Goal: Complete application form

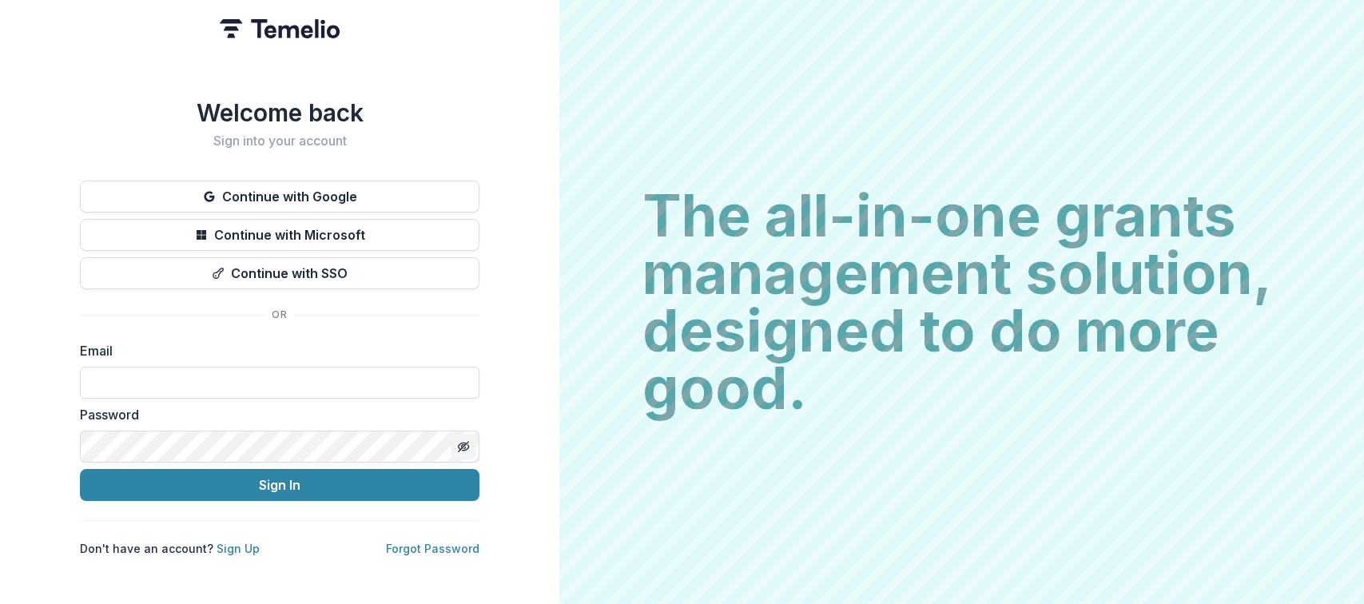
type input "**********"
click at [467, 445] on icon "Toggle password visibility" at bounding box center [466, 448] width 6 height 6
click at [467, 443] on icon "Toggle password visibility" at bounding box center [464, 446] width 10 height 7
click at [471, 443] on button "Toggle password visibility" at bounding box center [464, 447] width 26 height 26
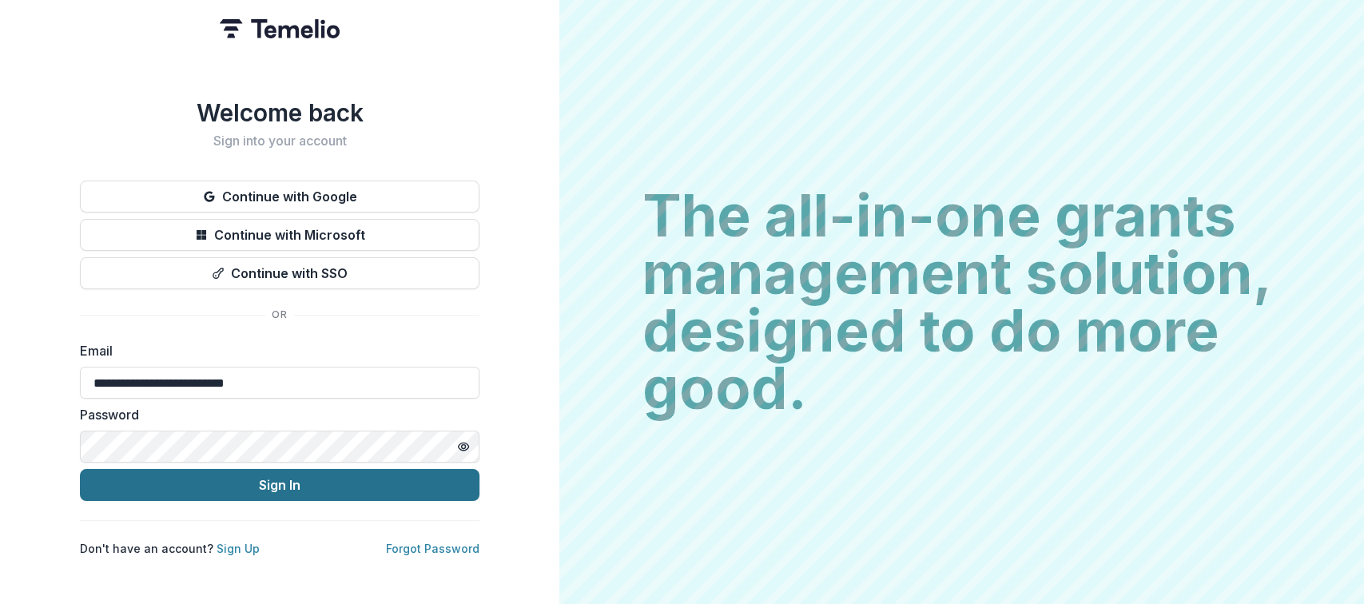
click at [323, 478] on button "Sign In" at bounding box center [279, 485] width 399 height 32
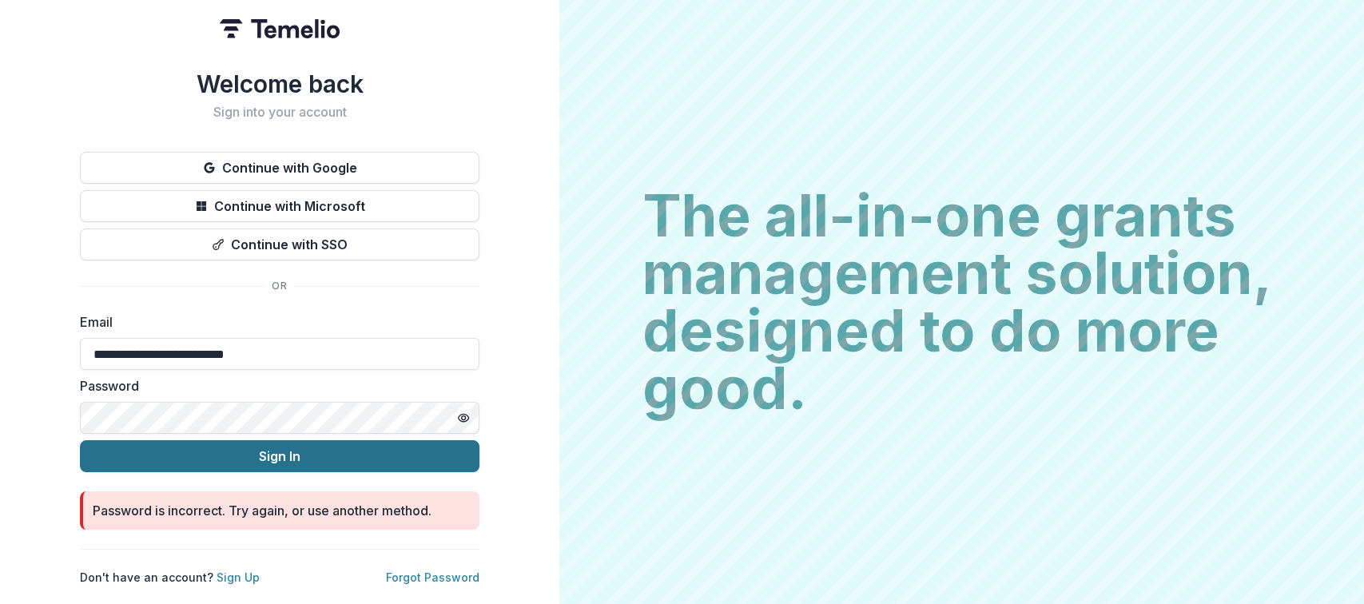
click at [303, 451] on button "Sign In" at bounding box center [279, 456] width 399 height 32
click at [283, 440] on button "Sign In" at bounding box center [279, 456] width 399 height 32
click at [276, 445] on button "Sign In" at bounding box center [279, 456] width 399 height 32
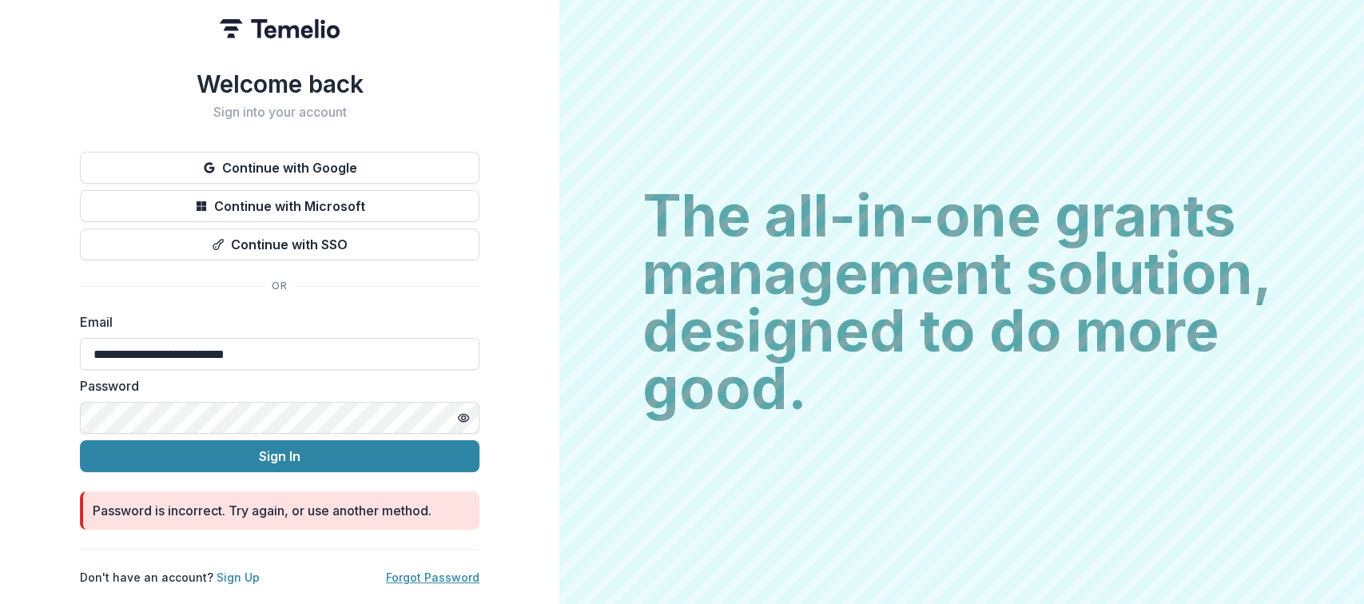
click at [407, 570] on link "Forgot Password" at bounding box center [432, 577] width 93 height 14
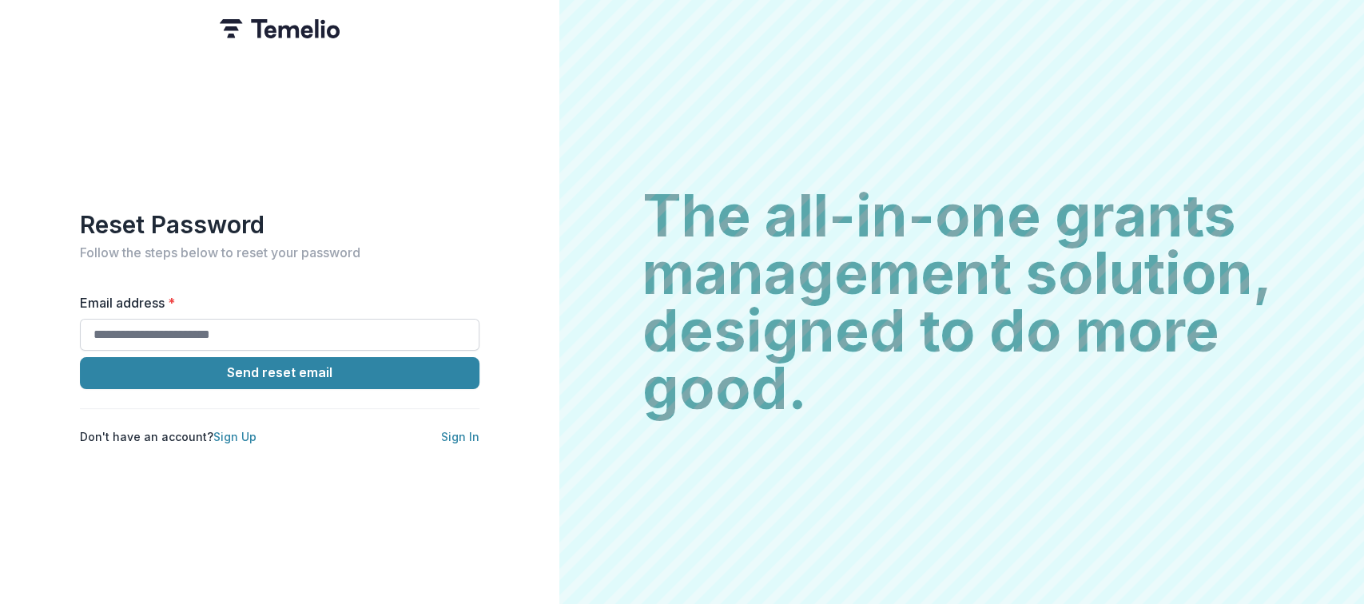
click at [291, 328] on input "Email address *" at bounding box center [279, 335] width 399 height 32
type input "**********"
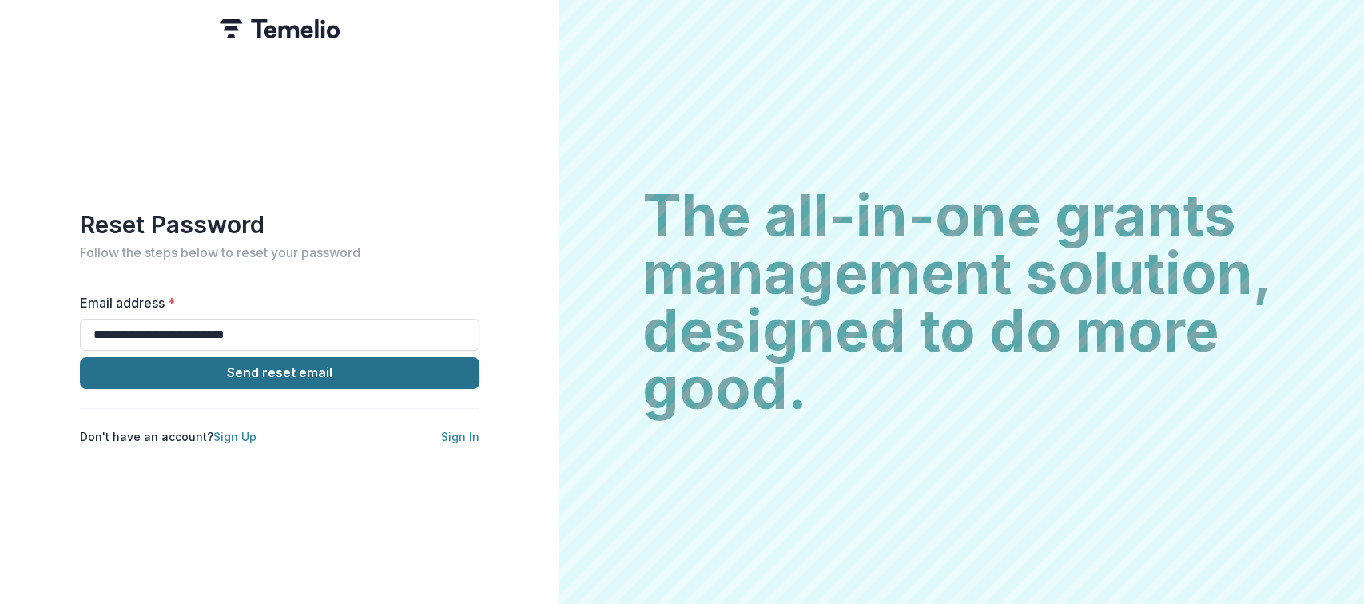
click at [304, 369] on button "Send reset email" at bounding box center [279, 373] width 399 height 32
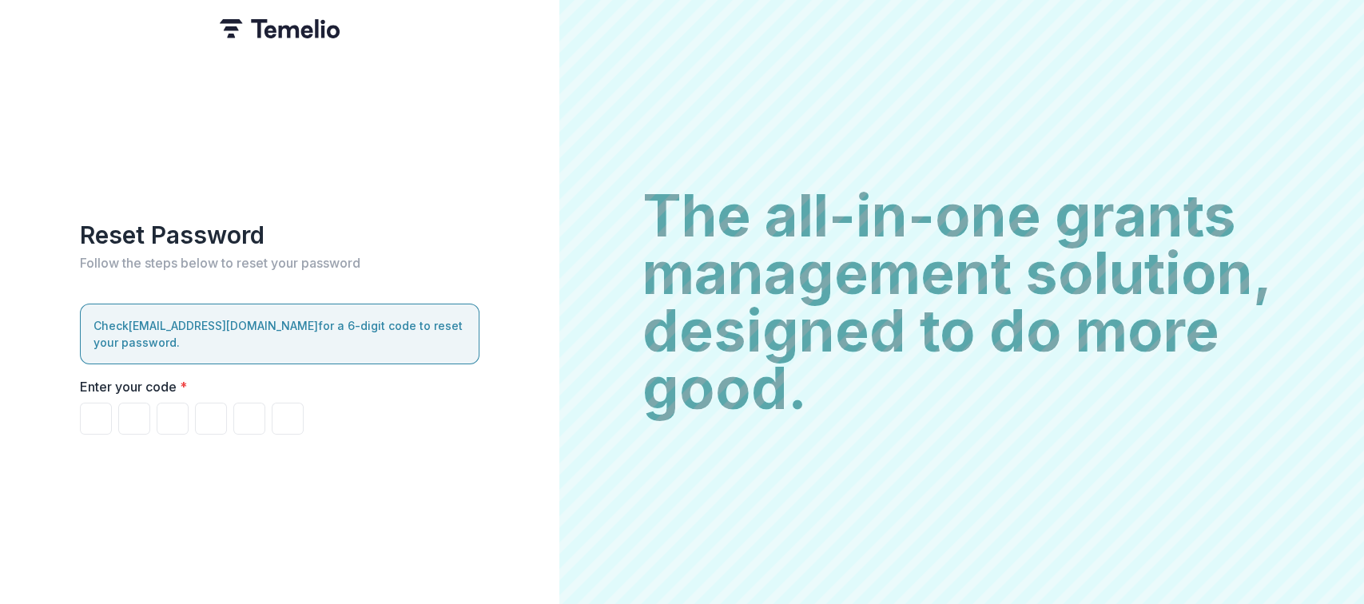
type input "*"
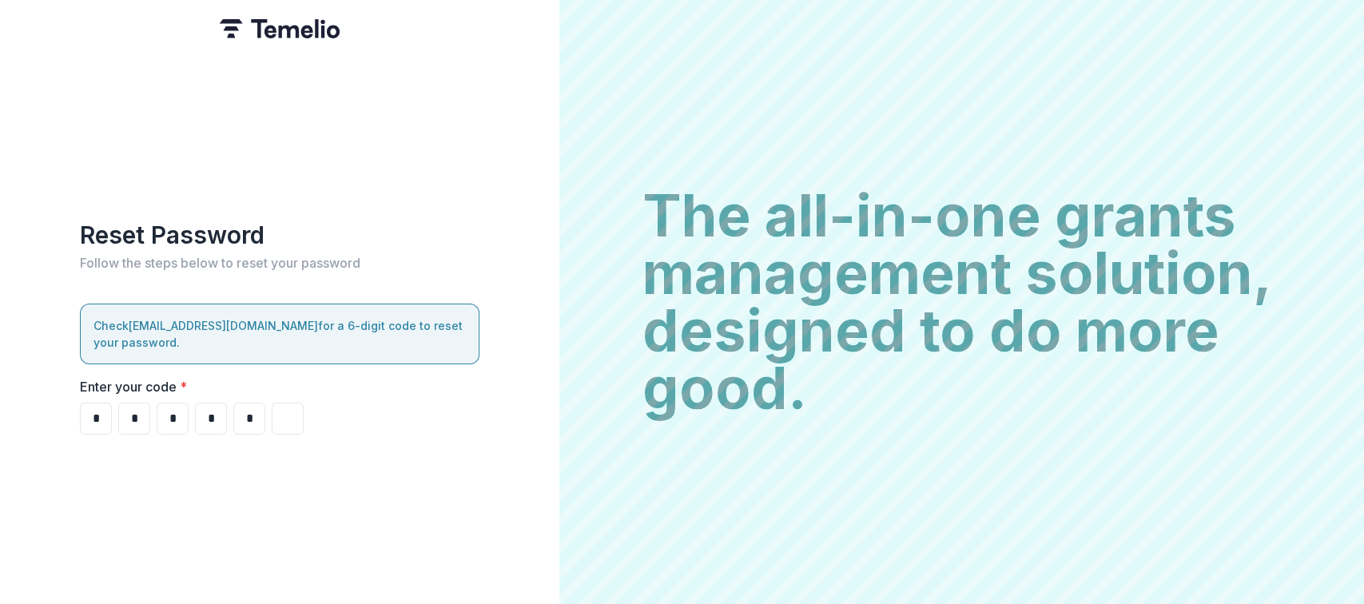
type input "*"
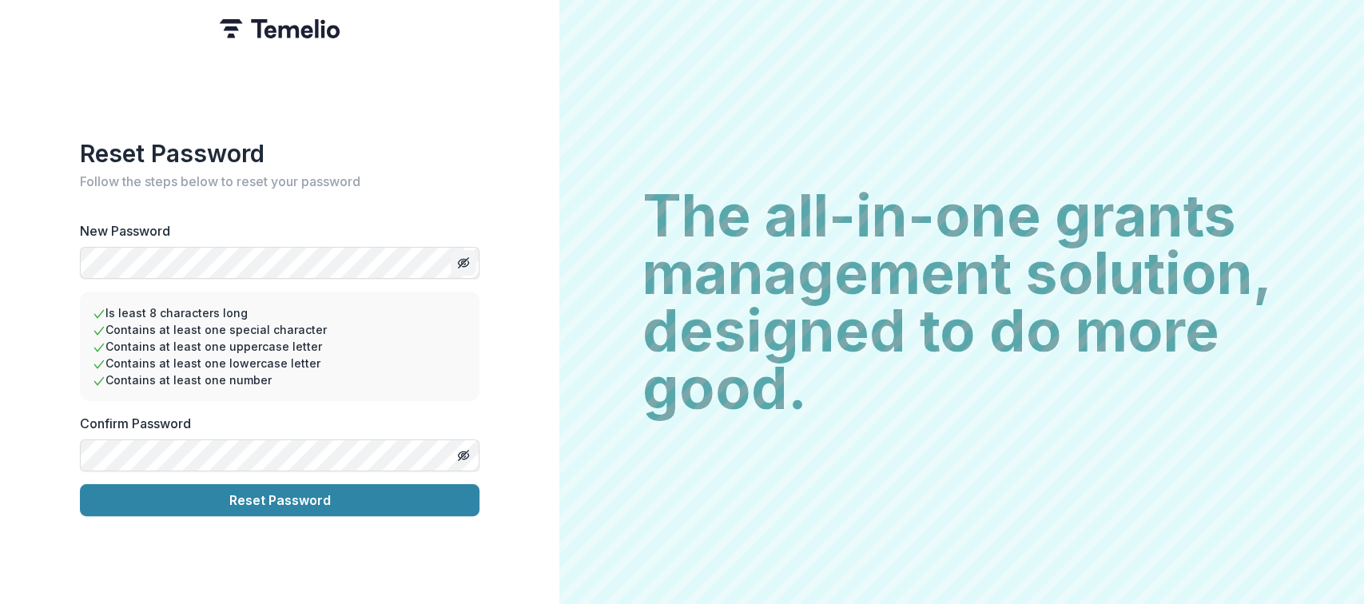
click at [457, 260] on icon "Toggle password visibility" at bounding box center [463, 262] width 13 height 13
click at [463, 449] on icon "Toggle password visibility" at bounding box center [463, 455] width 13 height 13
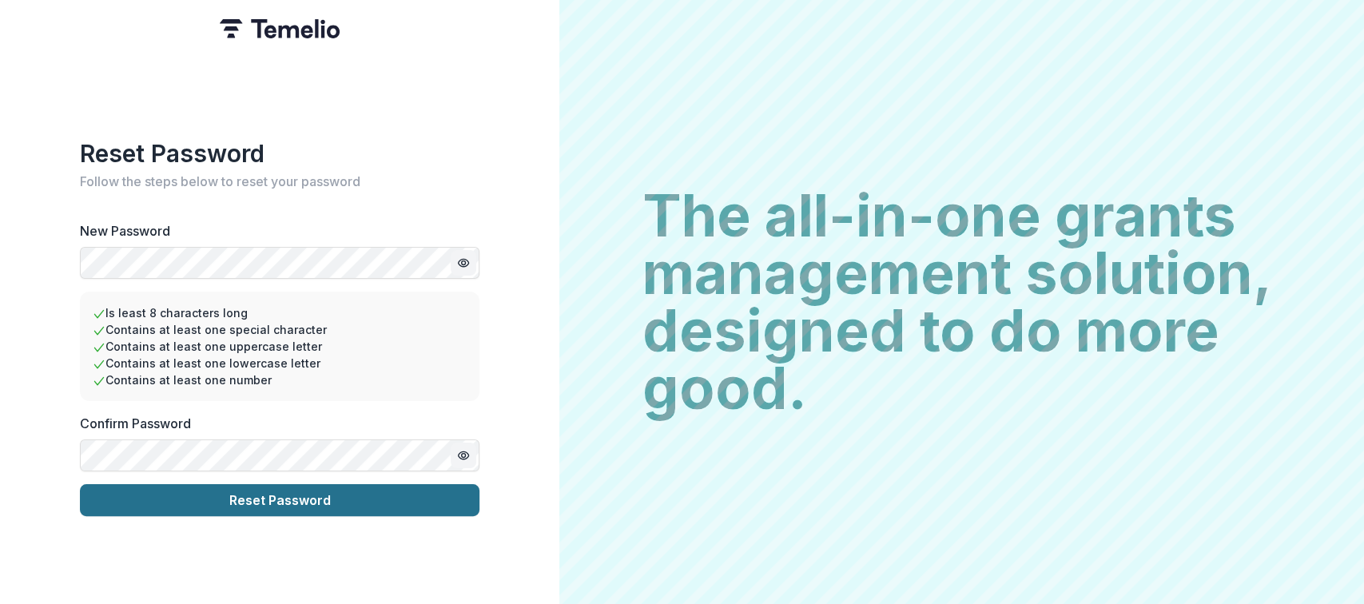
click at [297, 499] on button "Reset Password" at bounding box center [279, 500] width 399 height 32
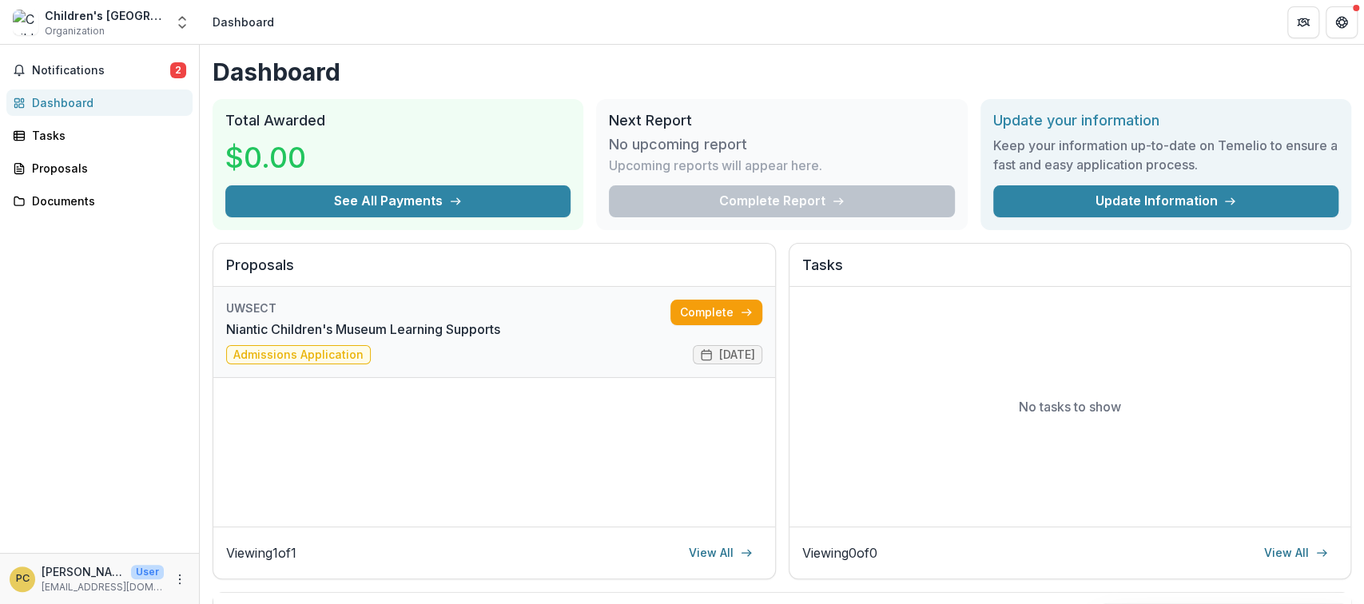
click at [311, 339] on link "Niantic Children's Museum Learning Supports" at bounding box center [363, 329] width 274 height 19
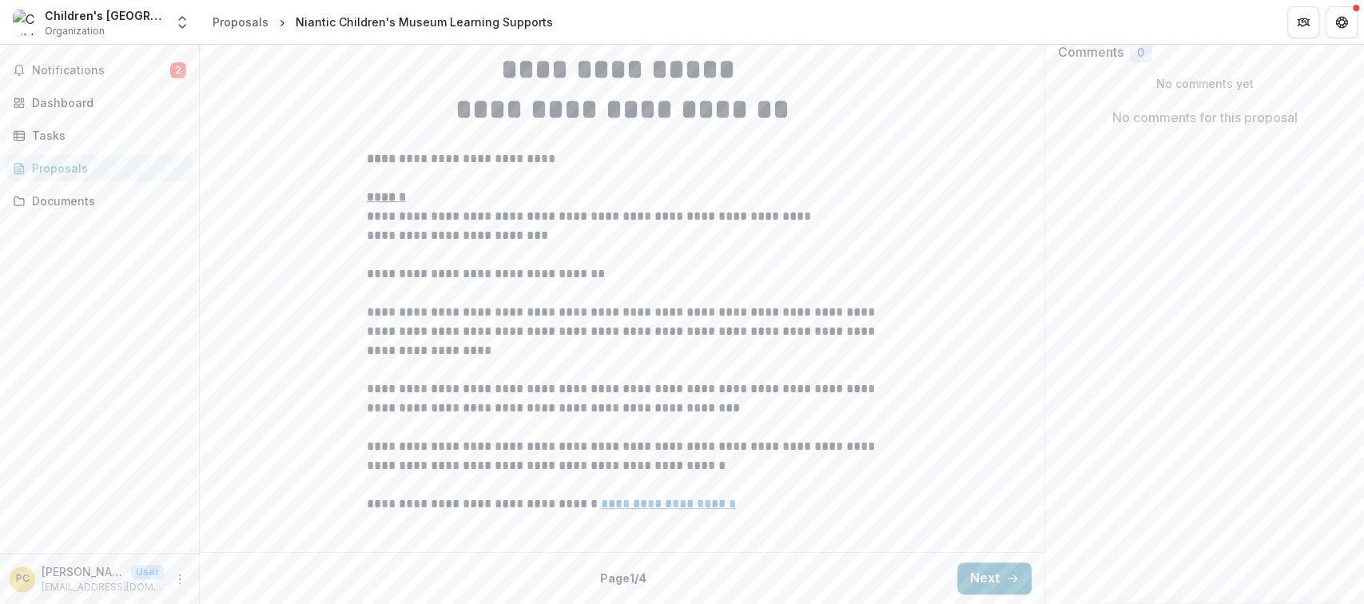
scroll to position [428, 0]
click at [997, 573] on button "Next" at bounding box center [994, 578] width 74 height 32
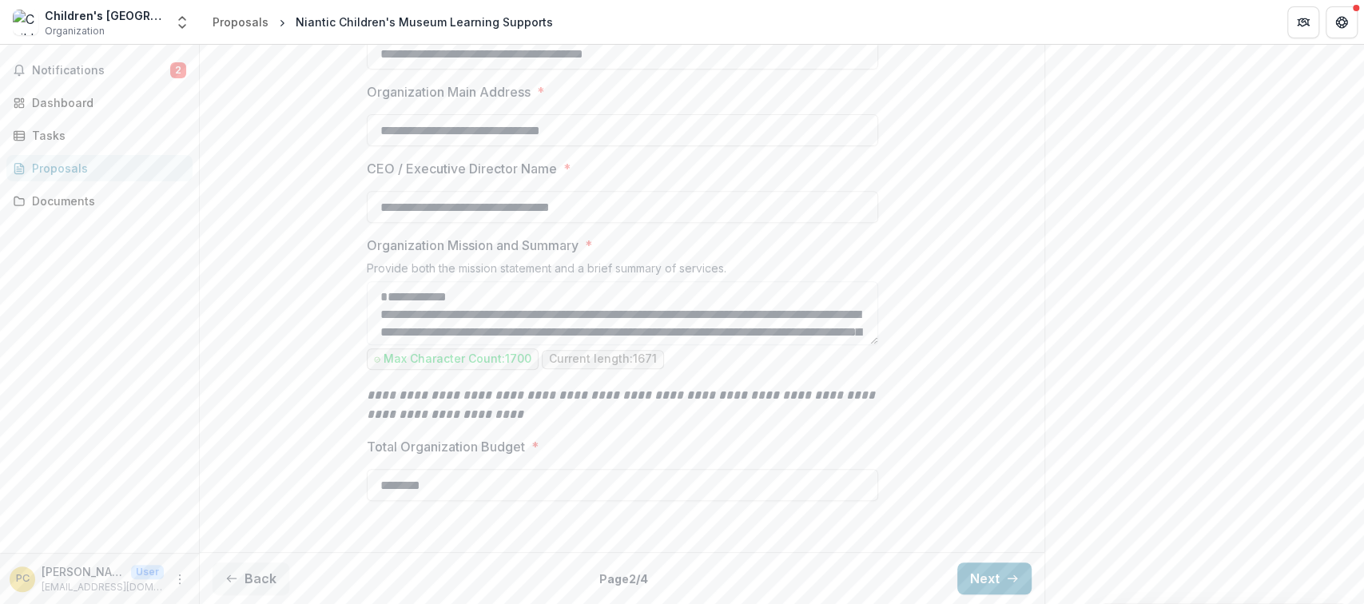
scroll to position [525, 0]
click at [984, 585] on button "Next" at bounding box center [994, 578] width 74 height 32
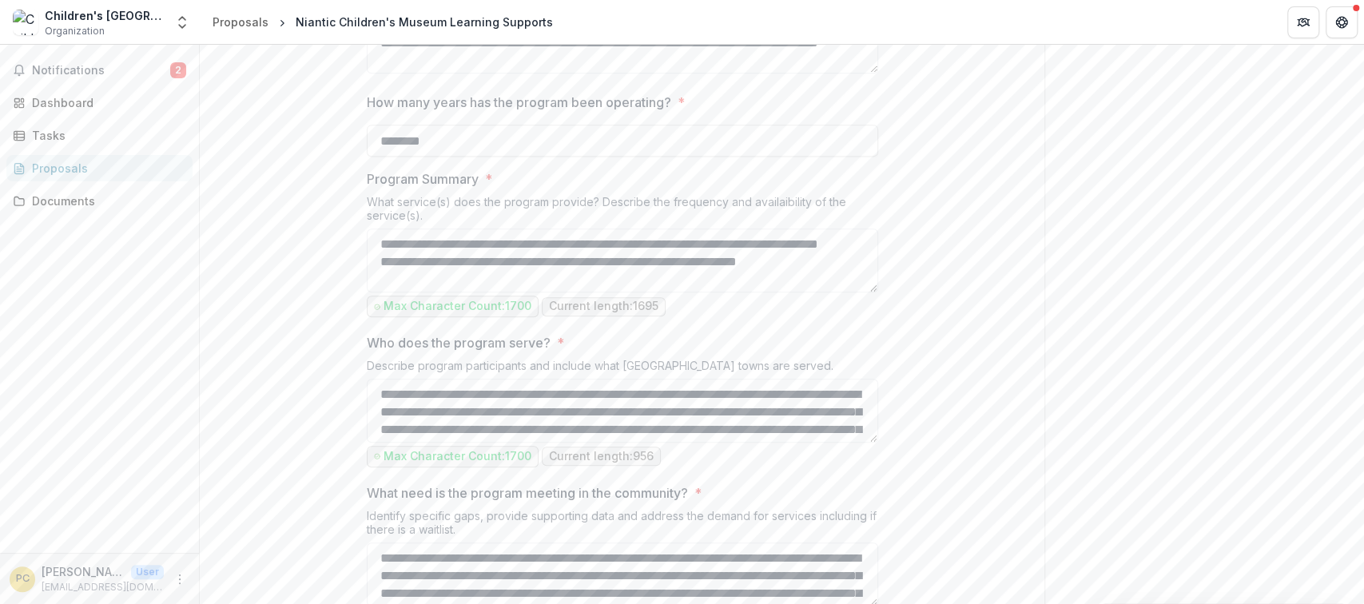
scroll to position [596, 0]
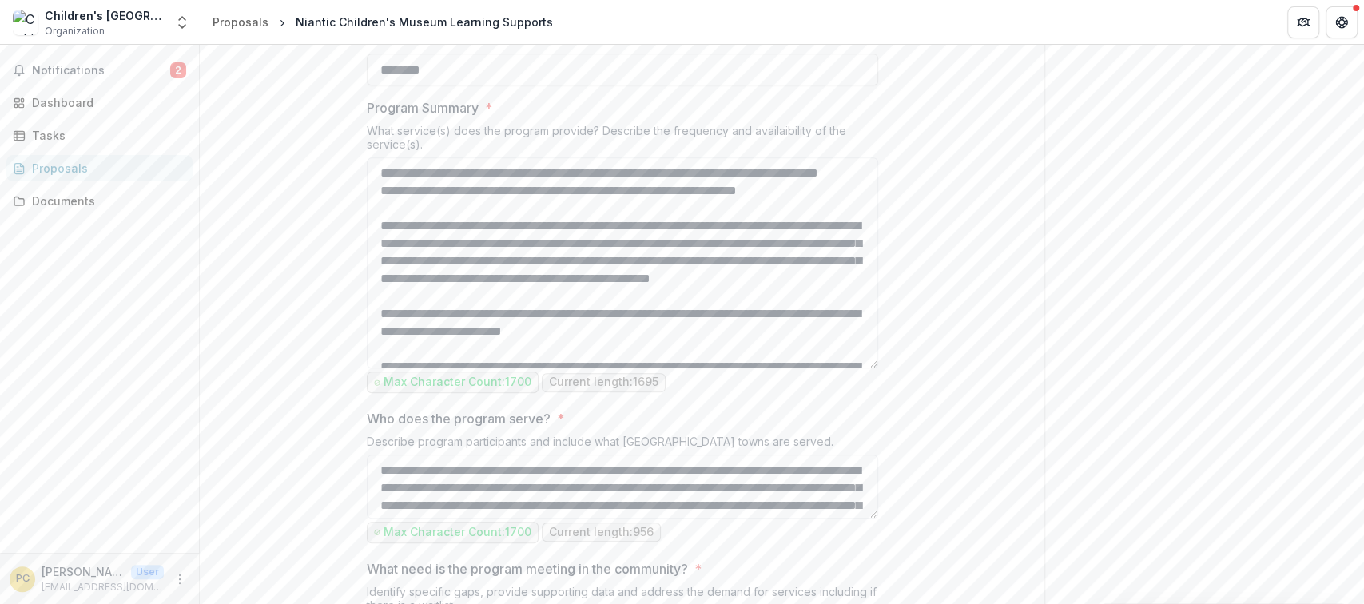
drag, startPoint x: 872, startPoint y: 364, endPoint x: 906, endPoint y: 512, distance: 151.6
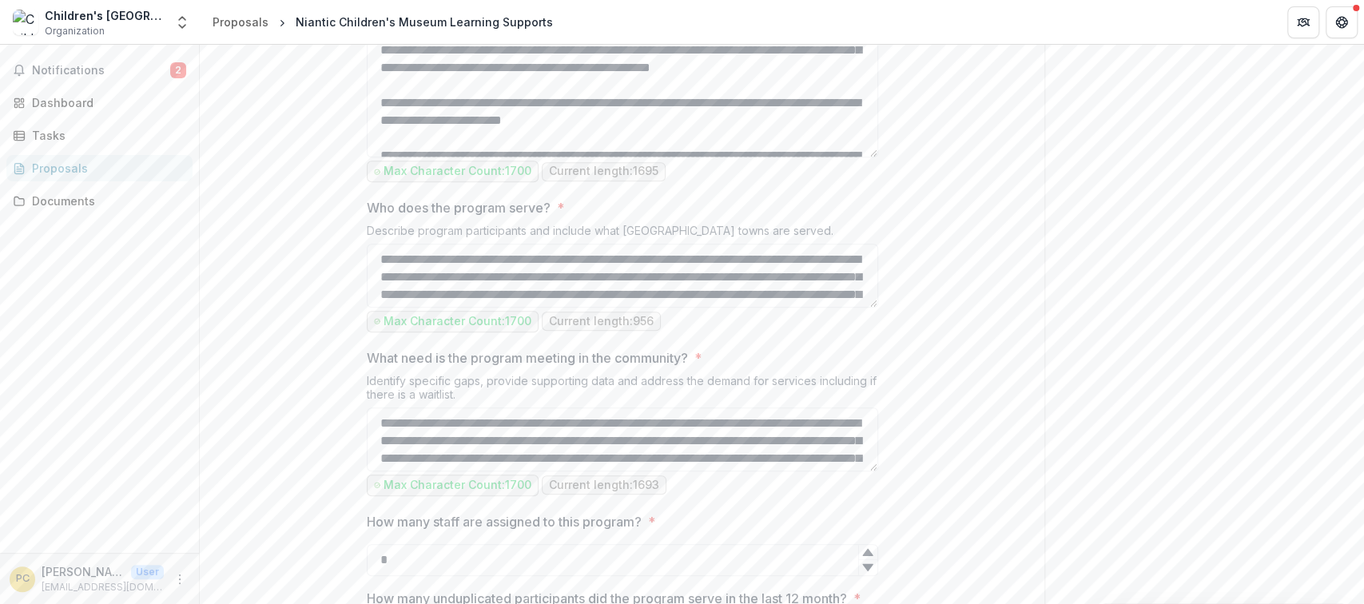
scroll to position [809, 0]
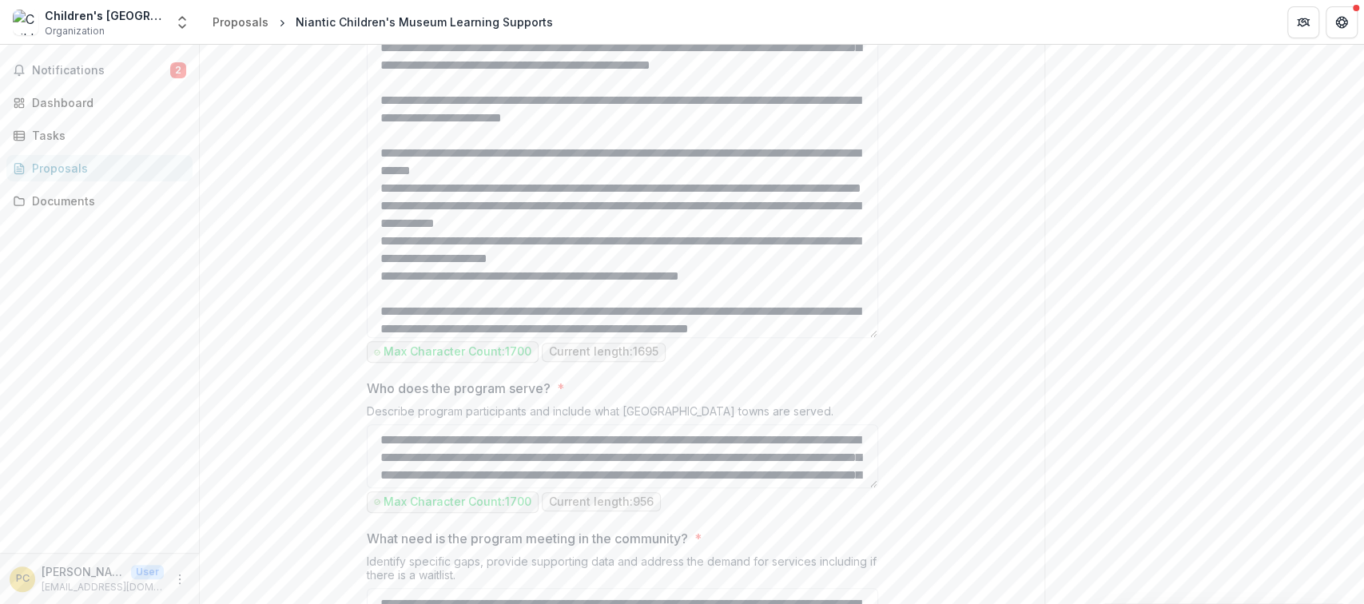
drag, startPoint x: 874, startPoint y: 298, endPoint x: 911, endPoint y: 482, distance: 187.4
click at [911, 482] on div "**********" at bounding box center [622, 528] width 845 height 2037
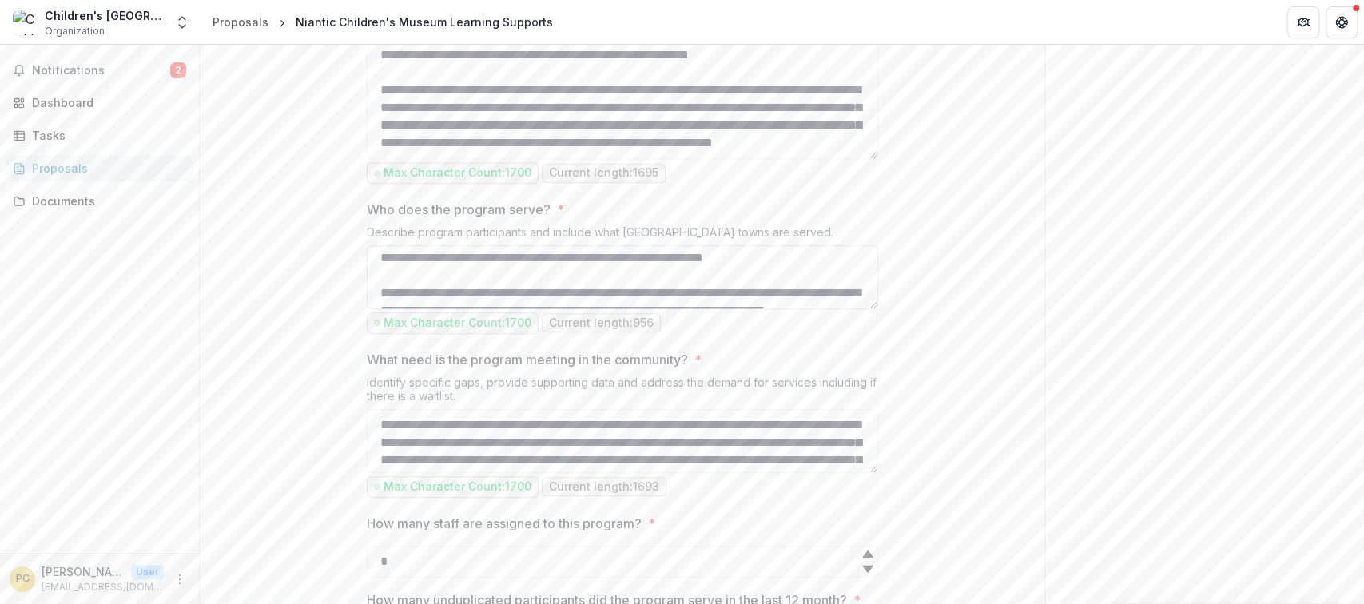
scroll to position [987, 0]
click at [863, 311] on textarea "**********" at bounding box center [622, 279] width 511 height 64
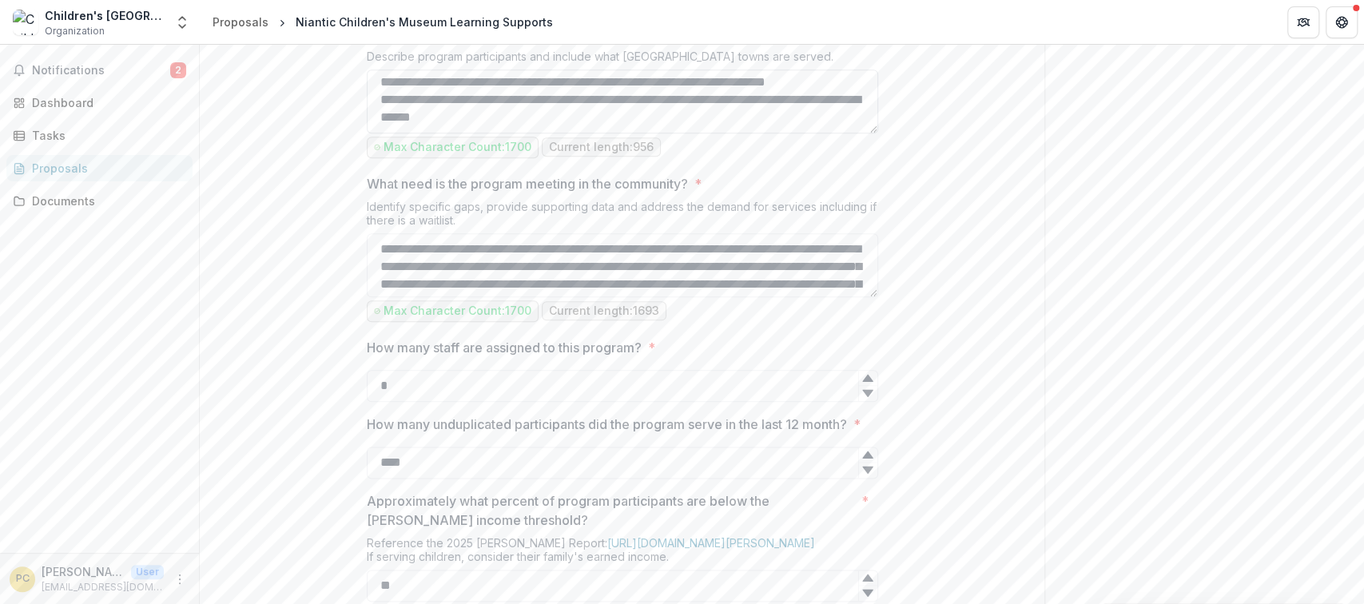
scroll to position [218, 0]
click at [845, 133] on textarea "**********" at bounding box center [622, 102] width 511 height 64
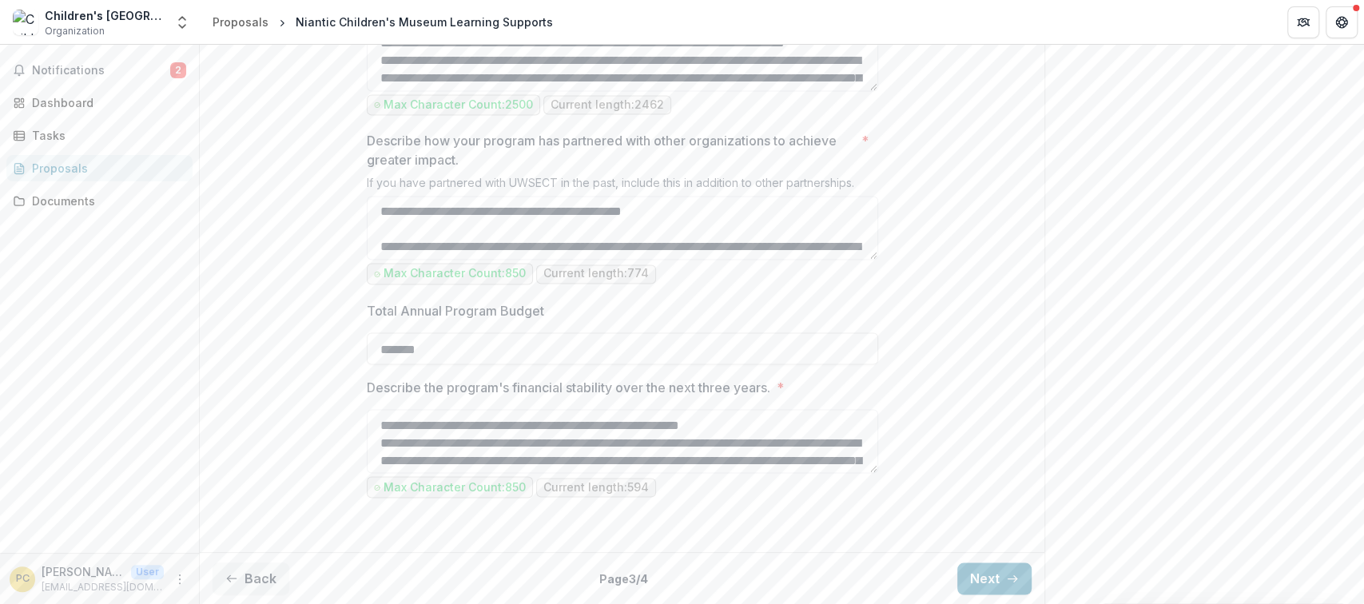
scroll to position [1973, 0]
click at [248, 575] on button "Back" at bounding box center [251, 578] width 77 height 32
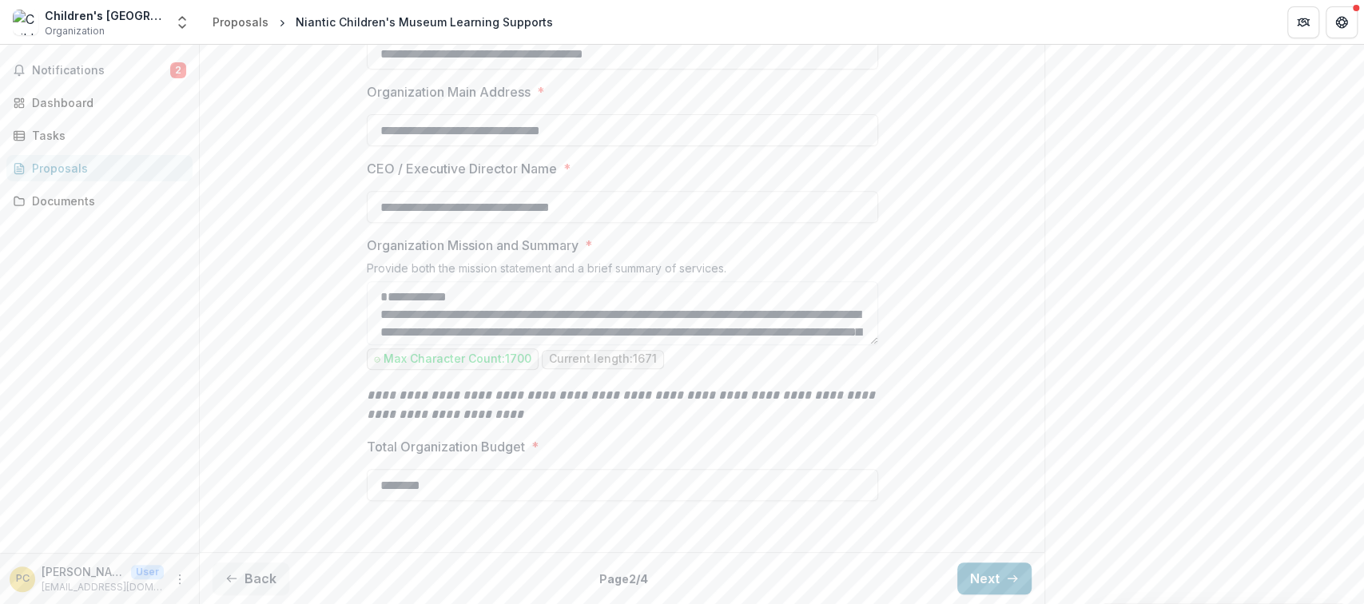
scroll to position [525, 0]
click at [723, 296] on textarea "Organization Mission and Summary *" at bounding box center [622, 313] width 511 height 64
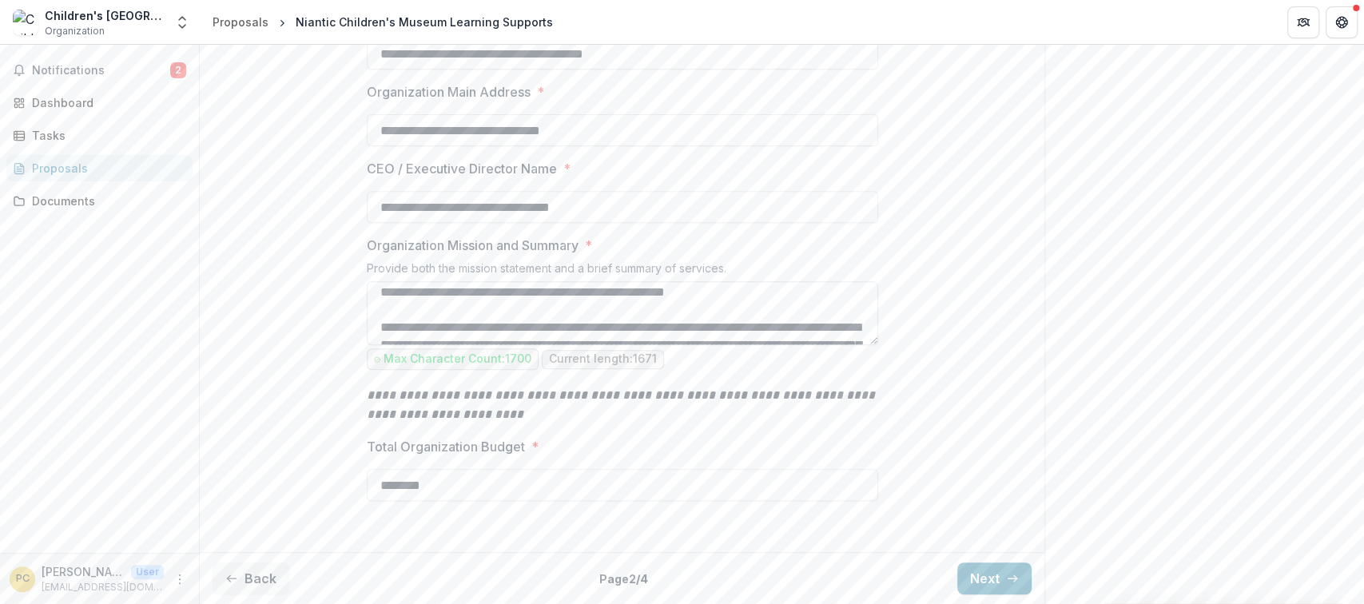
click at [841, 311] on textarea "Organization Mission and Summary *" at bounding box center [622, 313] width 511 height 64
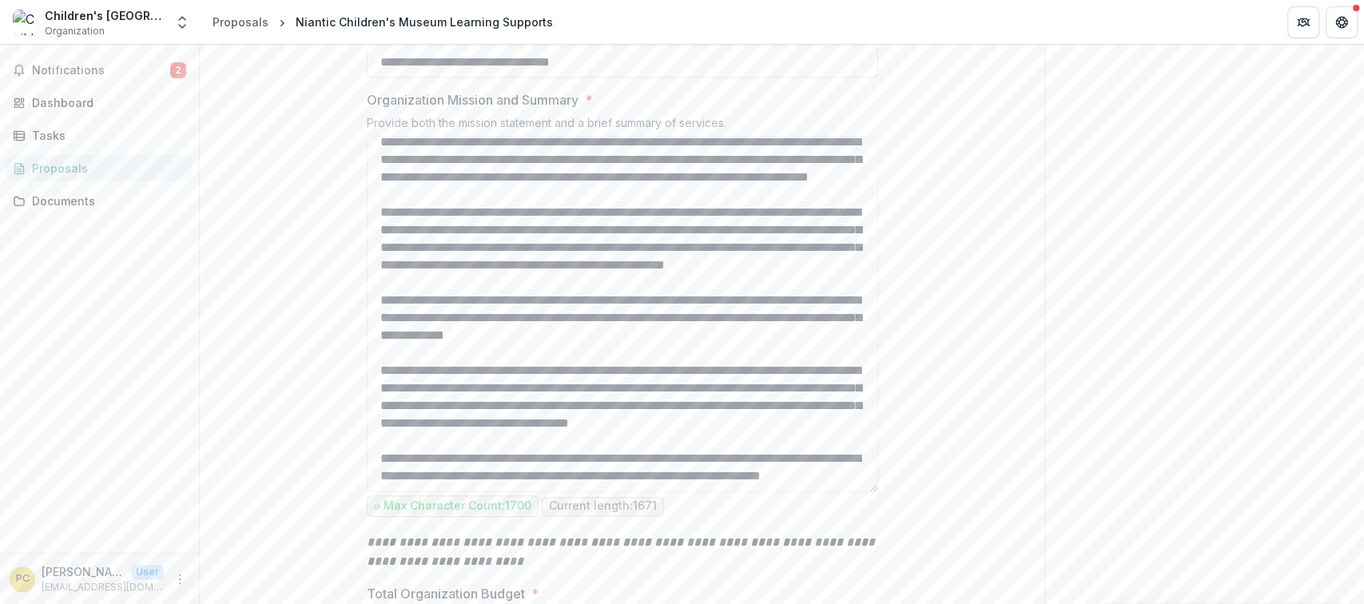
drag, startPoint x: 872, startPoint y: 344, endPoint x: 905, endPoint y: 485, distance: 145.2
click at [857, 492] on textarea "Organization Mission and Summary *" at bounding box center [622, 314] width 511 height 356
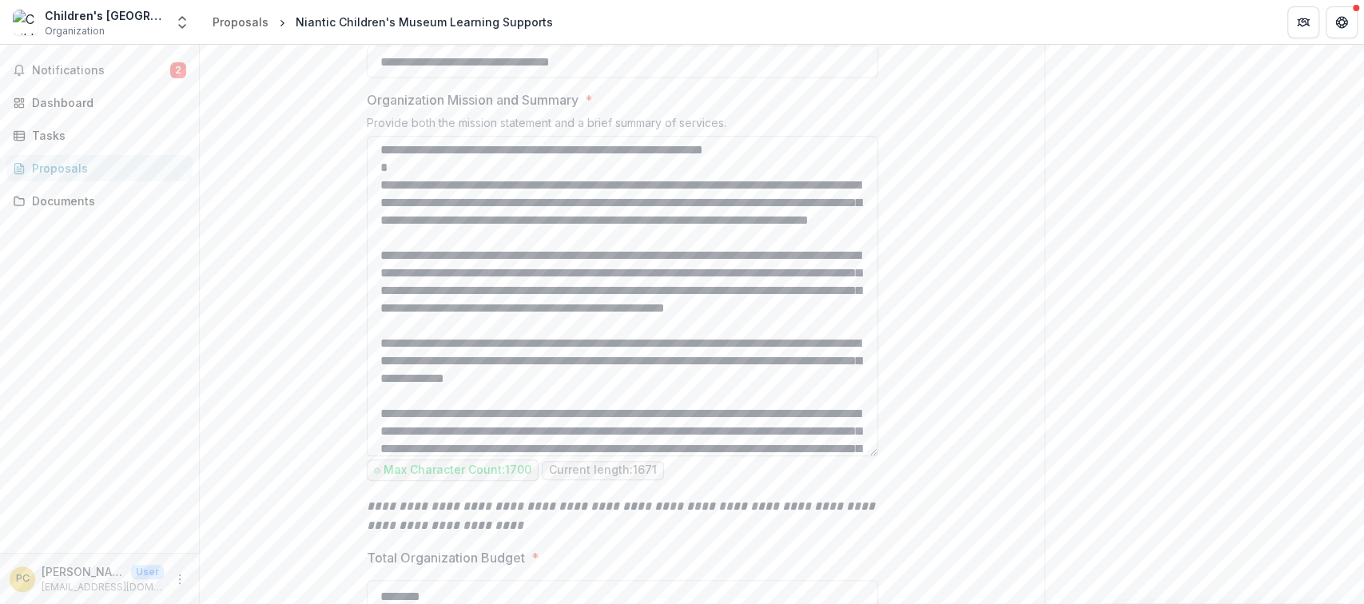
scroll to position [0, 0]
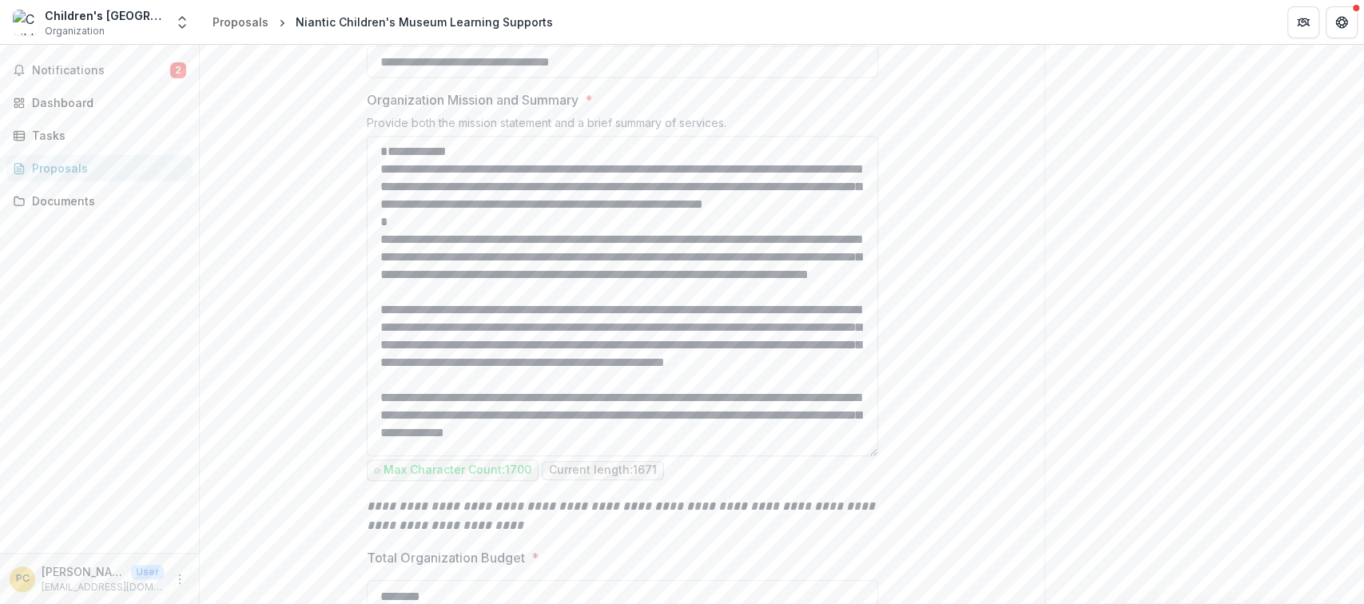
drag, startPoint x: 377, startPoint y: 329, endPoint x: 588, endPoint y: 403, distance: 223.6
click at [588, 403] on textarea "Organization Mission and Summary *" at bounding box center [622, 296] width 511 height 320
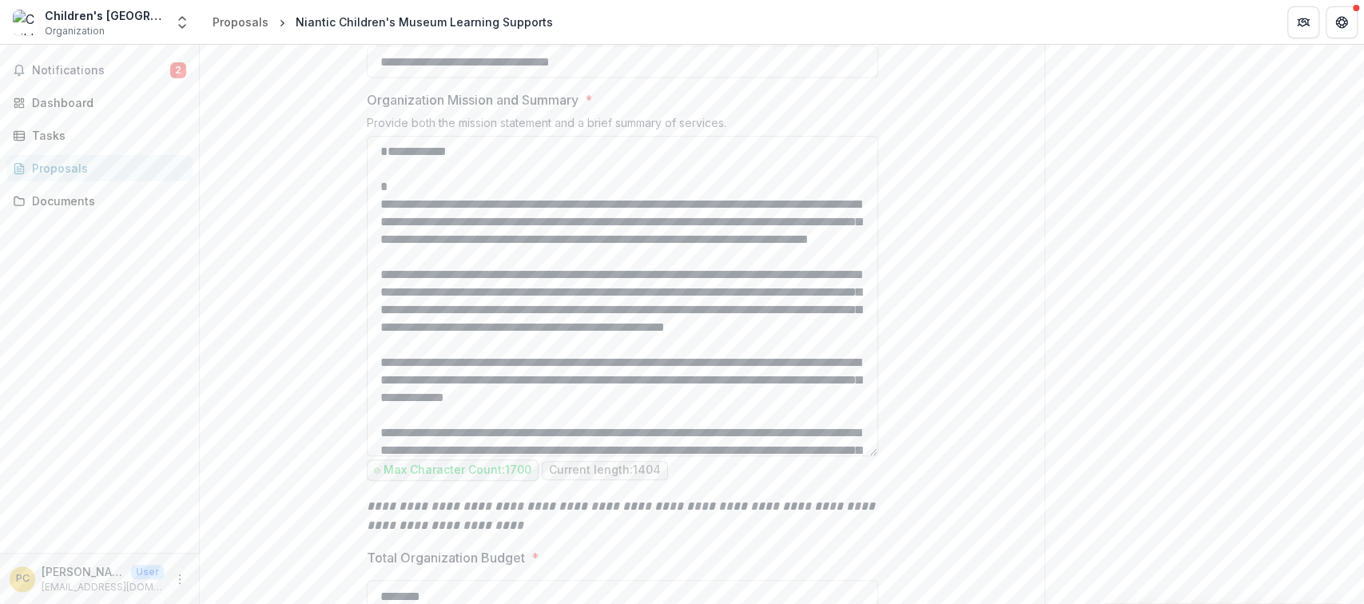
paste textarea "**********"
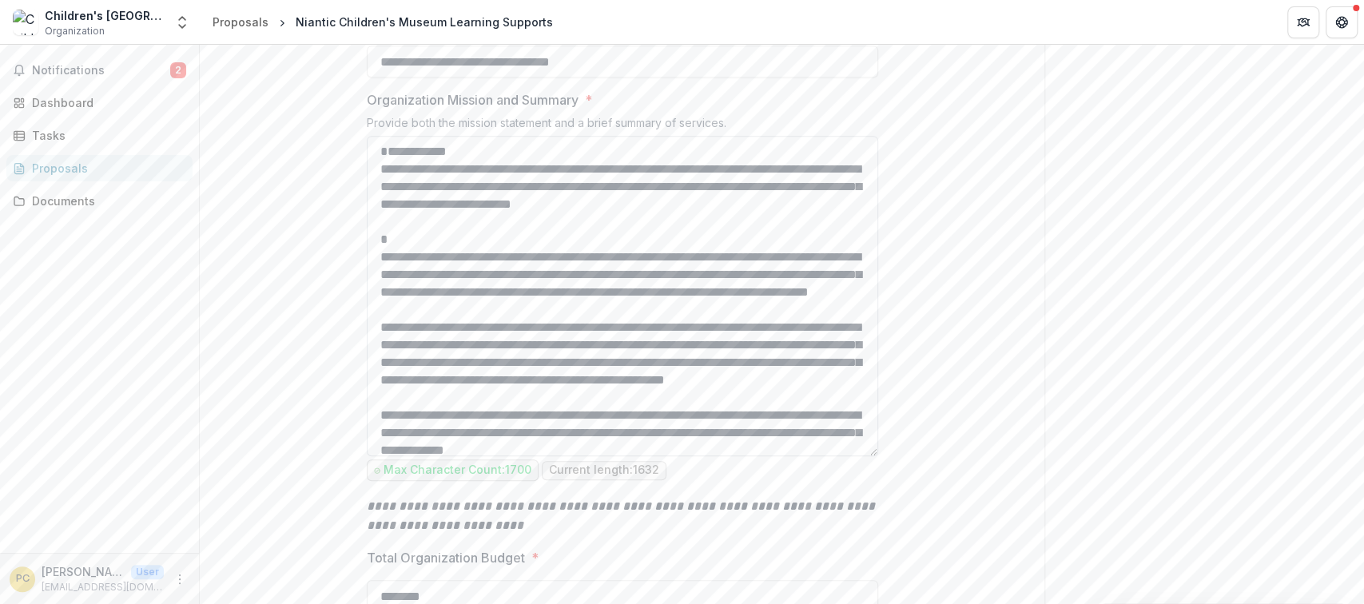
click at [479, 313] on textarea "Organization Mission and Summary *" at bounding box center [622, 296] width 511 height 320
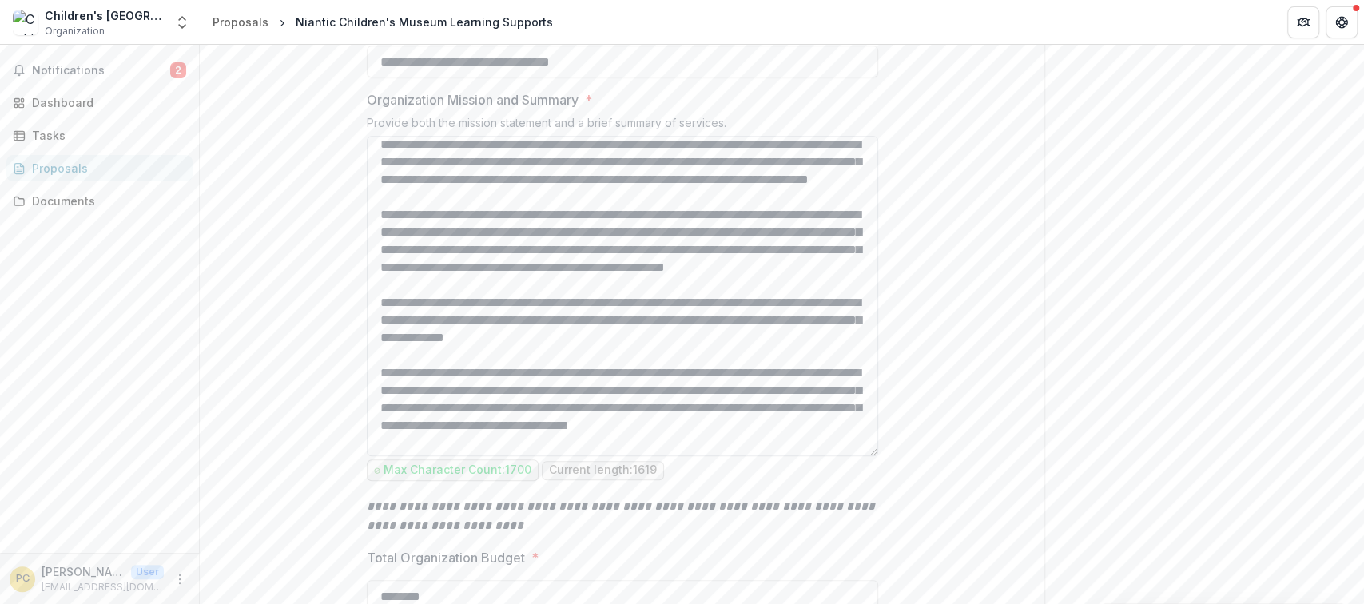
scroll to position [106, 0]
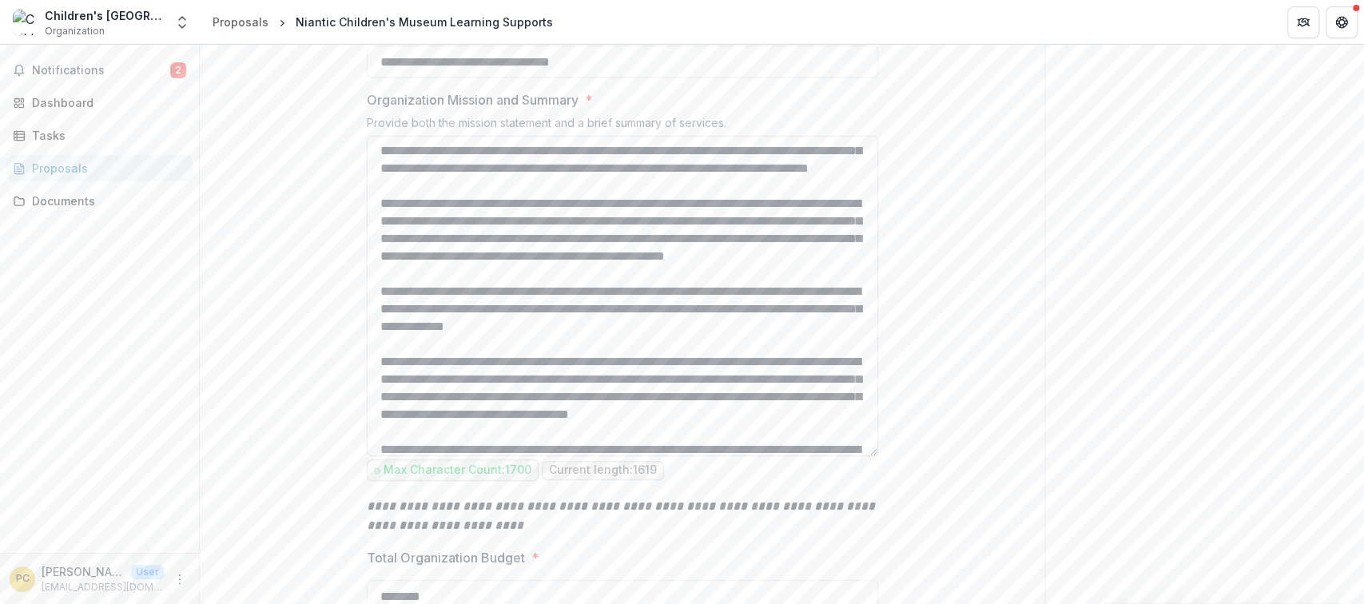
click at [850, 385] on textarea "Organization Mission and Summary *" at bounding box center [622, 296] width 511 height 320
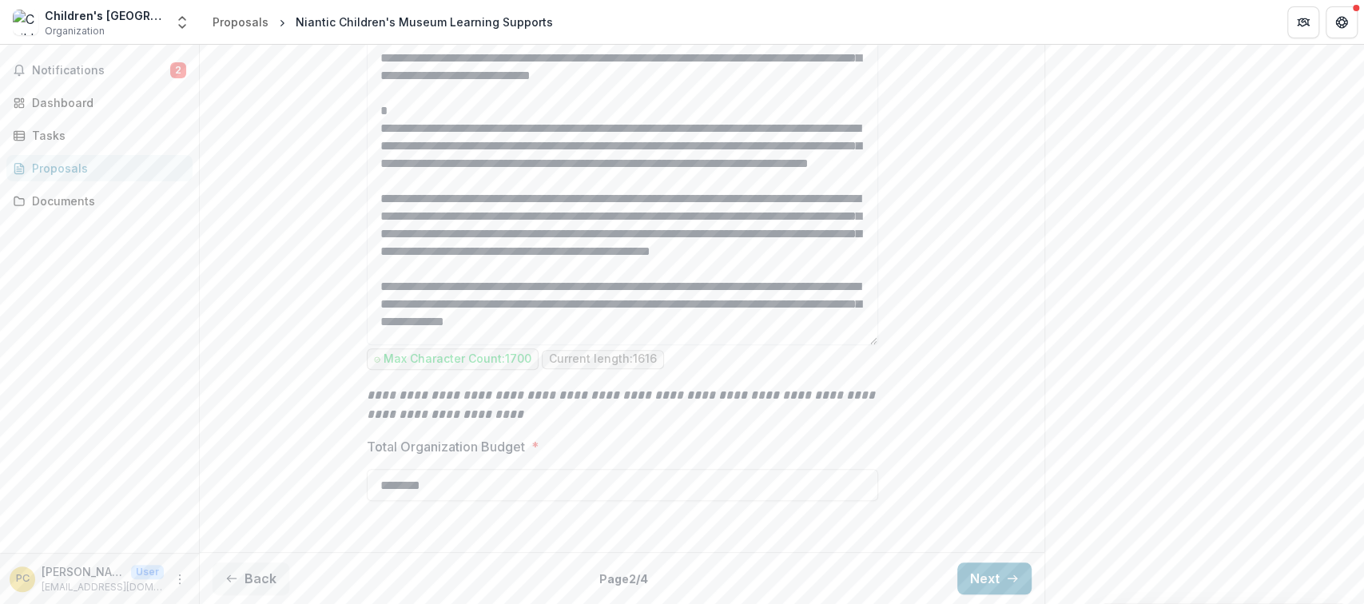
scroll to position [781, 0]
click at [384, 117] on textarea "Organization Mission and Summary *" at bounding box center [622, 185] width 511 height 320
click at [390, 136] on textarea "Organization Mission and Summary *" at bounding box center [622, 185] width 511 height 320
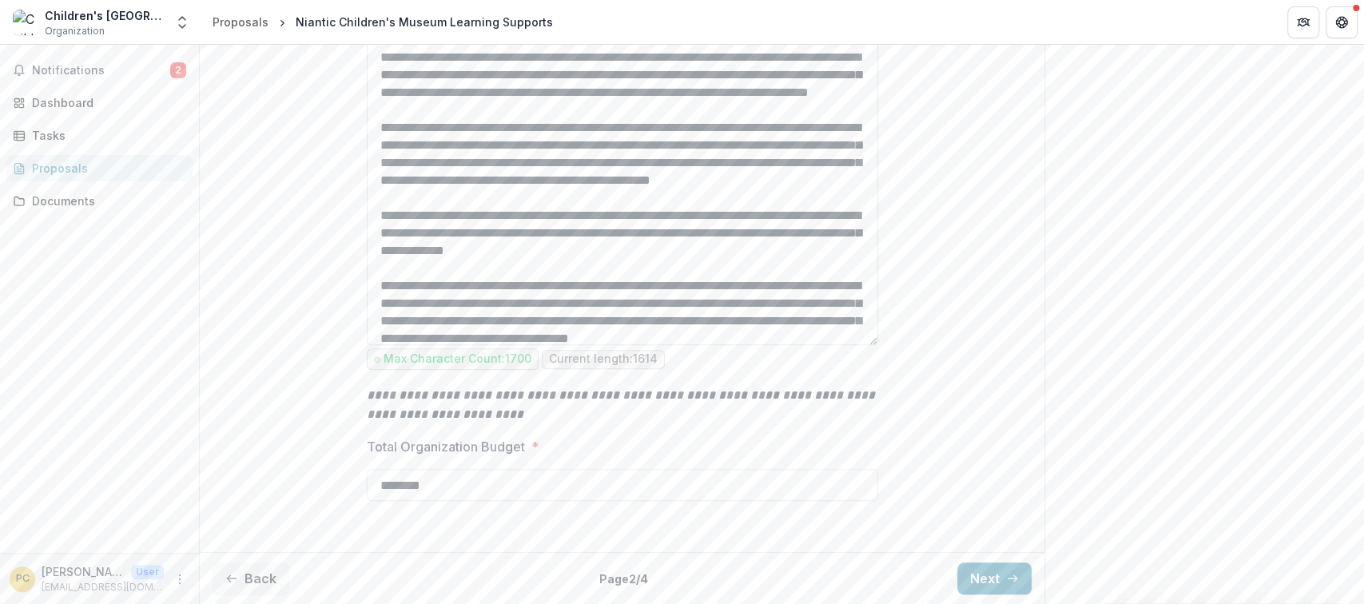
scroll to position [70, 0]
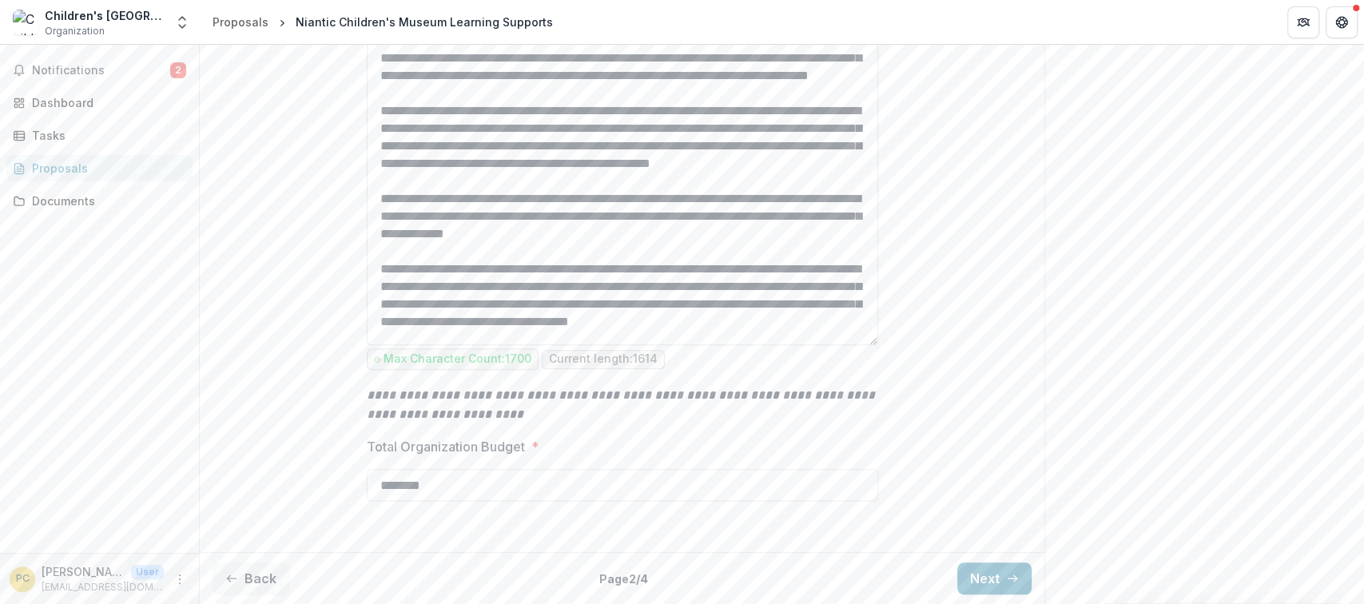
click at [757, 161] on textarea "Organization Mission and Summary *" at bounding box center [622, 185] width 511 height 320
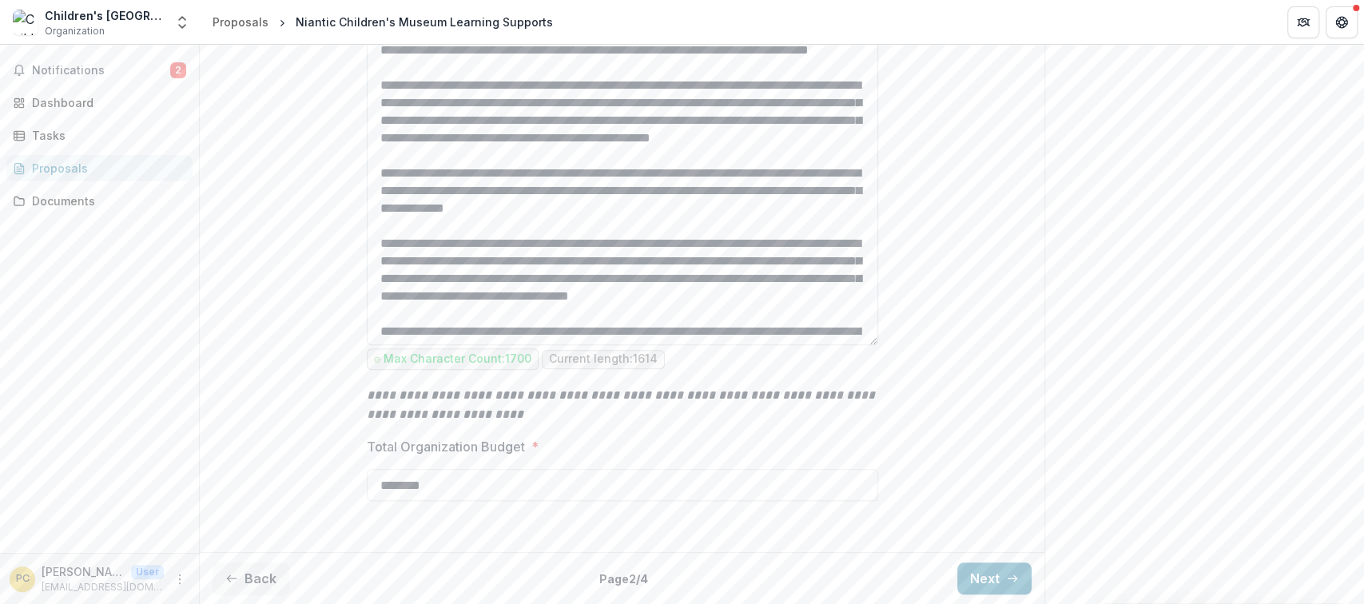
scroll to position [106, 0]
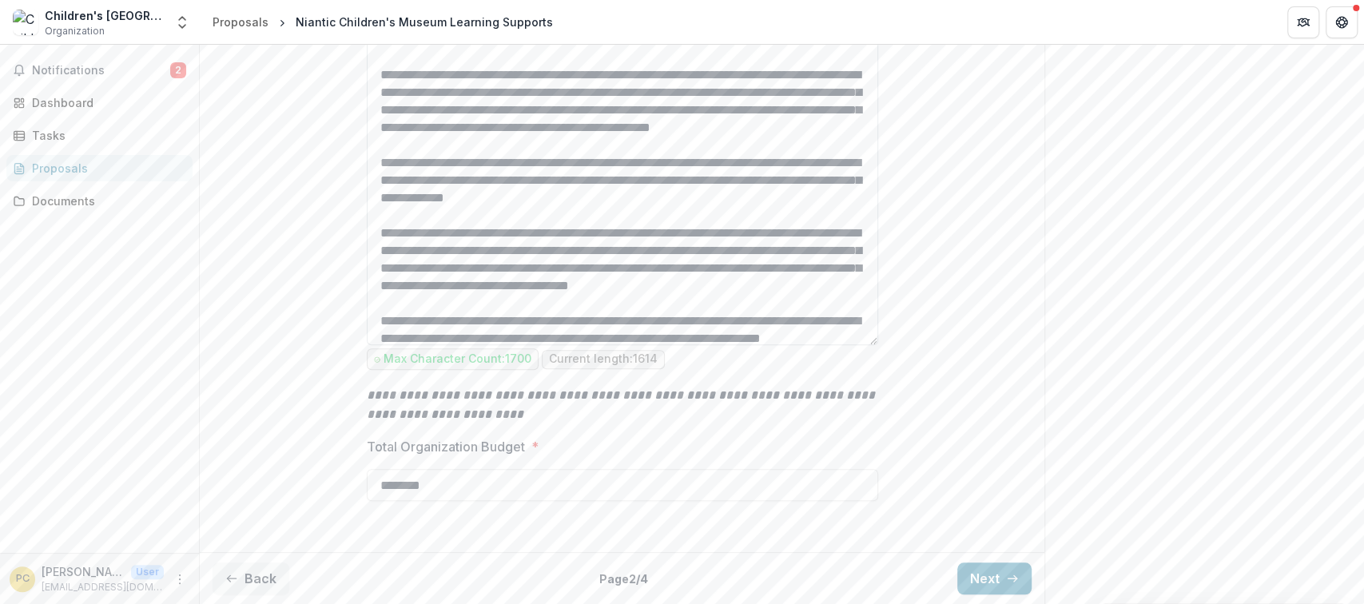
click at [431, 145] on textarea "Organization Mission and Summary *" at bounding box center [622, 185] width 511 height 320
click at [455, 146] on textarea "Organization Mission and Summary *" at bounding box center [622, 185] width 511 height 320
paste textarea "**********"
click at [459, 142] on textarea "Organization Mission and Summary *" at bounding box center [622, 185] width 511 height 320
click at [504, 145] on textarea "Organization Mission and Summary *" at bounding box center [622, 185] width 511 height 320
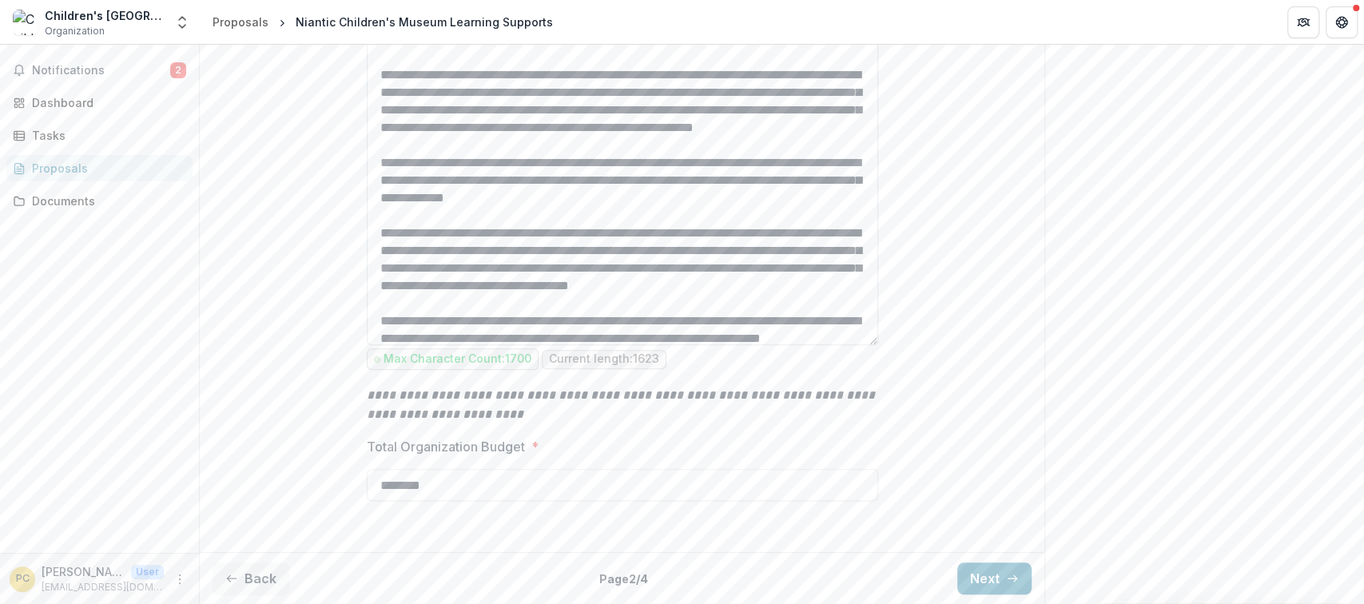
paste textarea "**********"
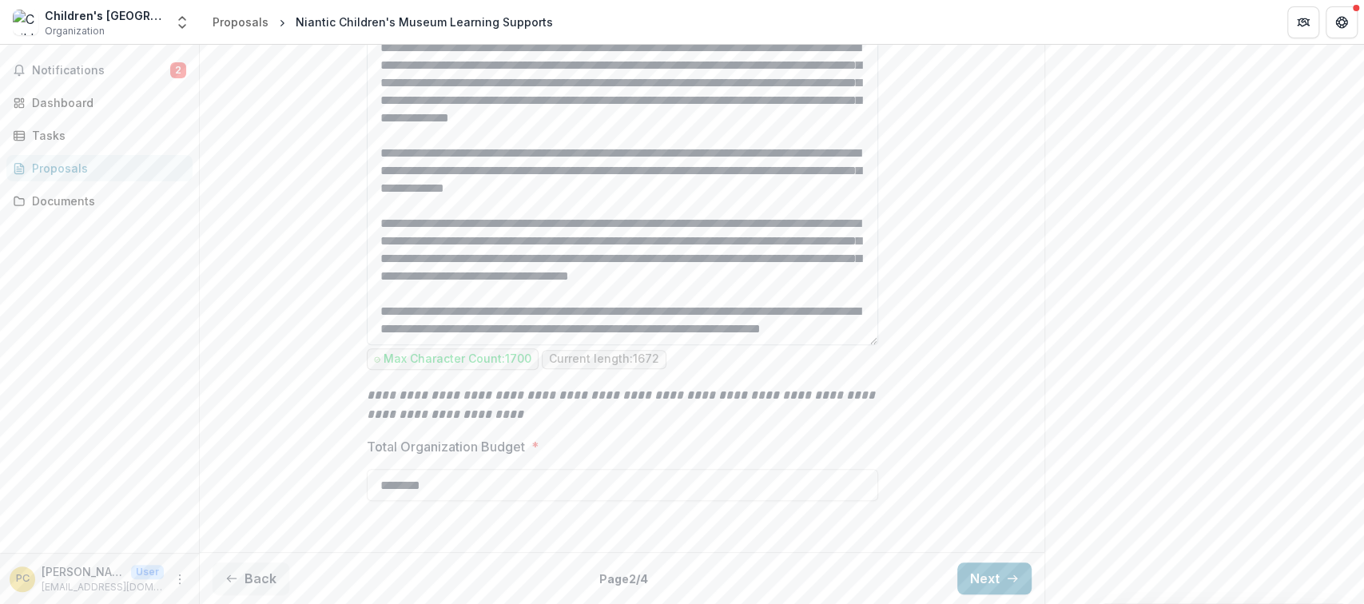
scroll to position [248, 0]
click at [627, 227] on textarea "Organization Mission and Summary *" at bounding box center [622, 185] width 511 height 320
click at [701, 235] on textarea "Organization Mission and Summary *" at bounding box center [622, 185] width 511 height 320
paste textarea "**********"
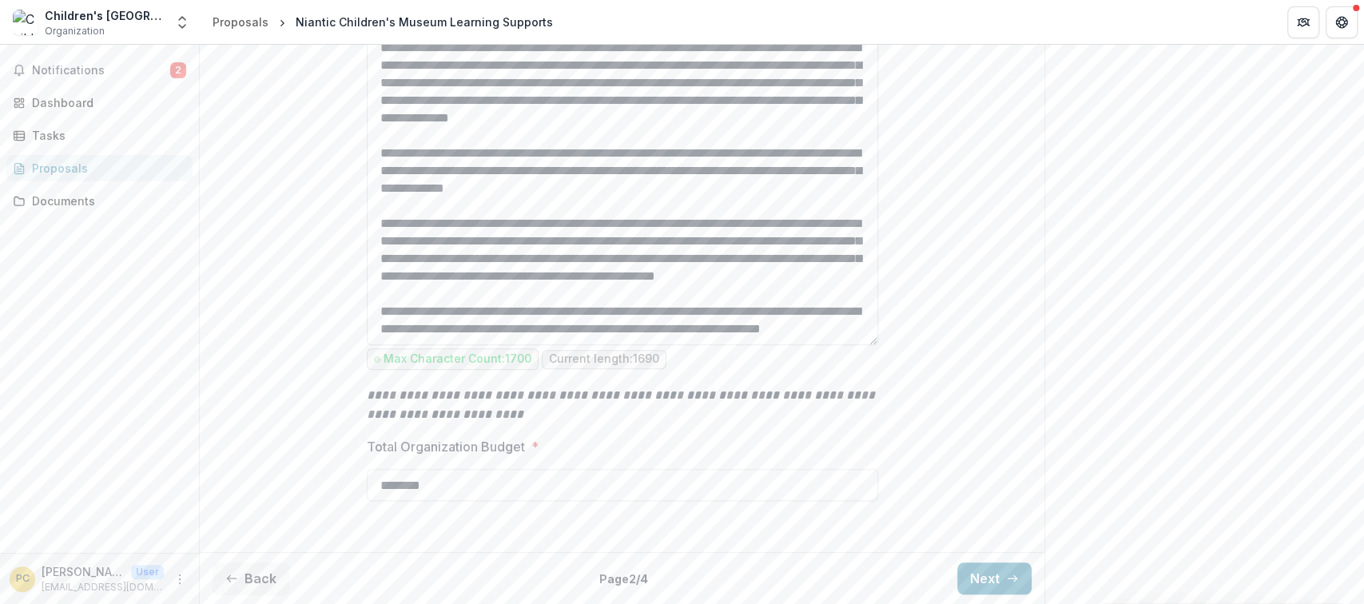
click at [573, 205] on textarea "Organization Mission and Summary *" at bounding box center [622, 185] width 511 height 320
click at [429, 189] on textarea "Organization Mission and Summary *" at bounding box center [622, 185] width 511 height 320
click at [377, 195] on textarea "Organization Mission and Summary *" at bounding box center [622, 185] width 511 height 320
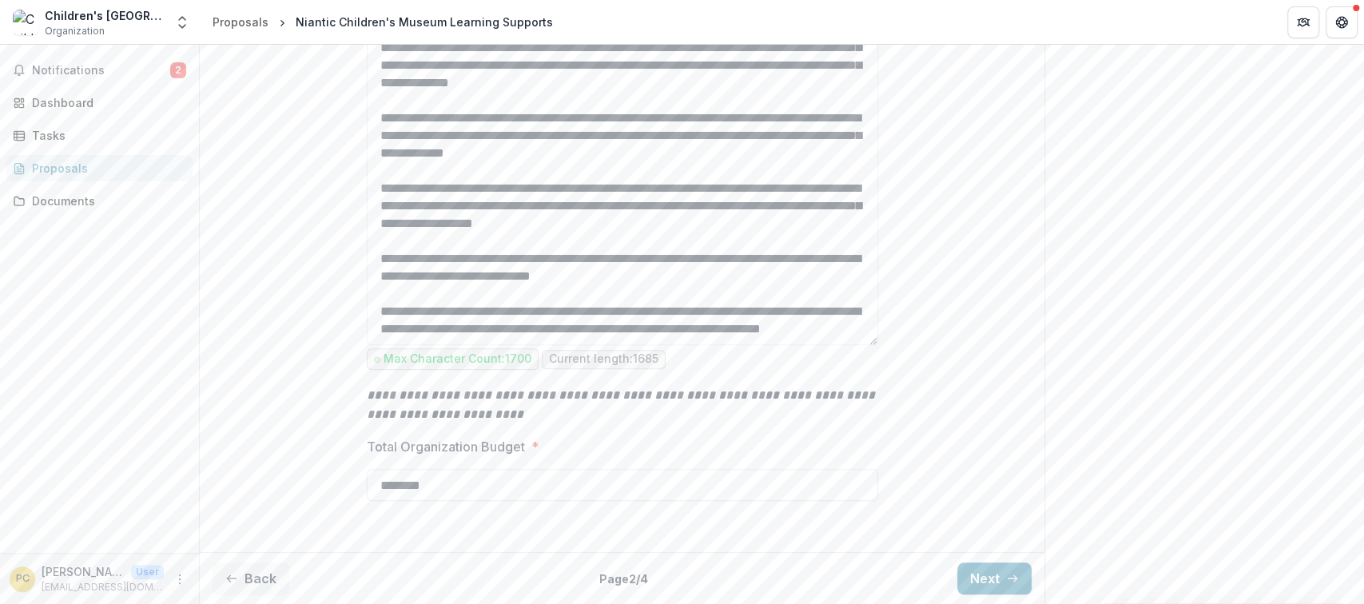
scroll to position [291, 0]
type textarea "**********"
click at [995, 582] on button "Next" at bounding box center [994, 578] width 74 height 32
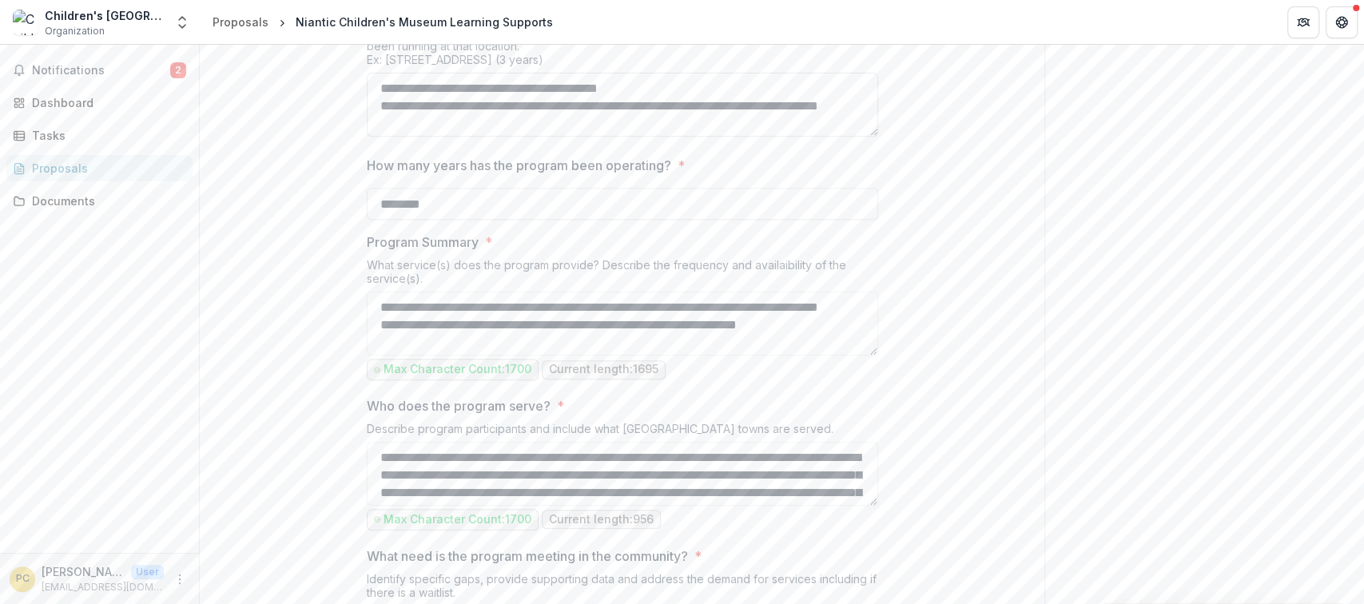
scroll to position [2, 0]
click at [526, 137] on textarea "**********" at bounding box center [622, 105] width 511 height 64
click at [574, 137] on textarea "**********" at bounding box center [622, 105] width 511 height 64
click at [710, 137] on textarea "**********" at bounding box center [622, 105] width 511 height 64
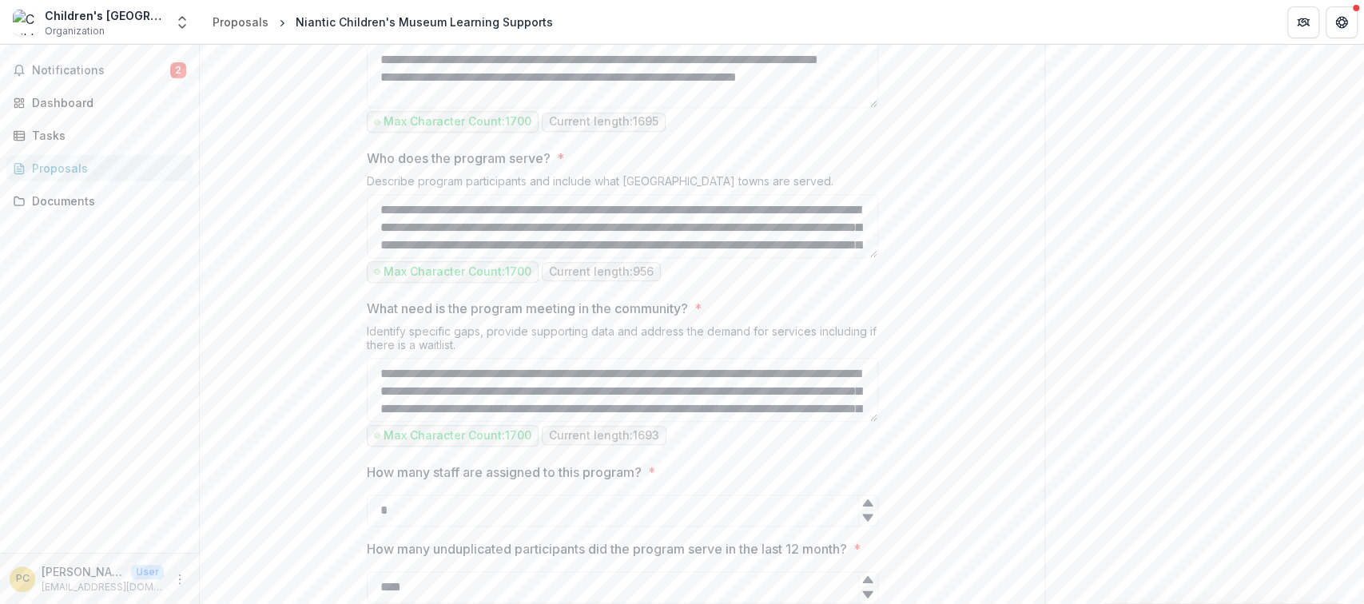
scroll to position [710, 0]
type textarea "**********"
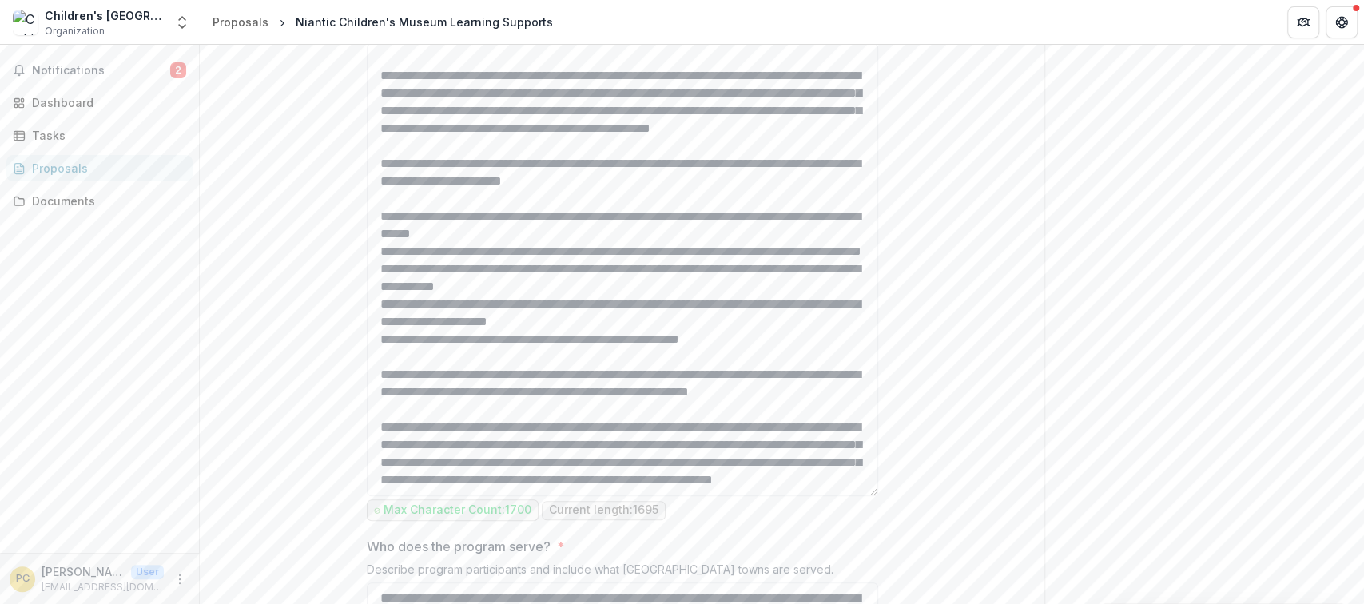
drag, startPoint x: 872, startPoint y: 248, endPoint x: 883, endPoint y: 626, distance: 378.9
click at [883, 603] on html "**********" at bounding box center [682, 302] width 1364 height 604
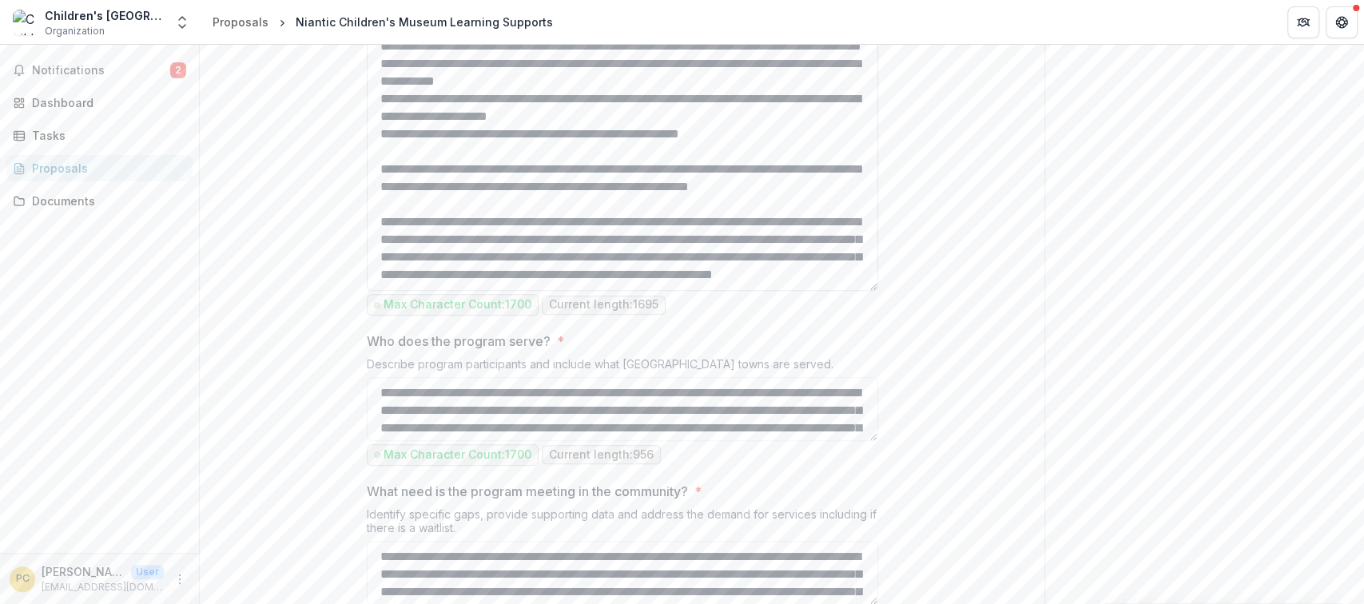
scroll to position [959, 0]
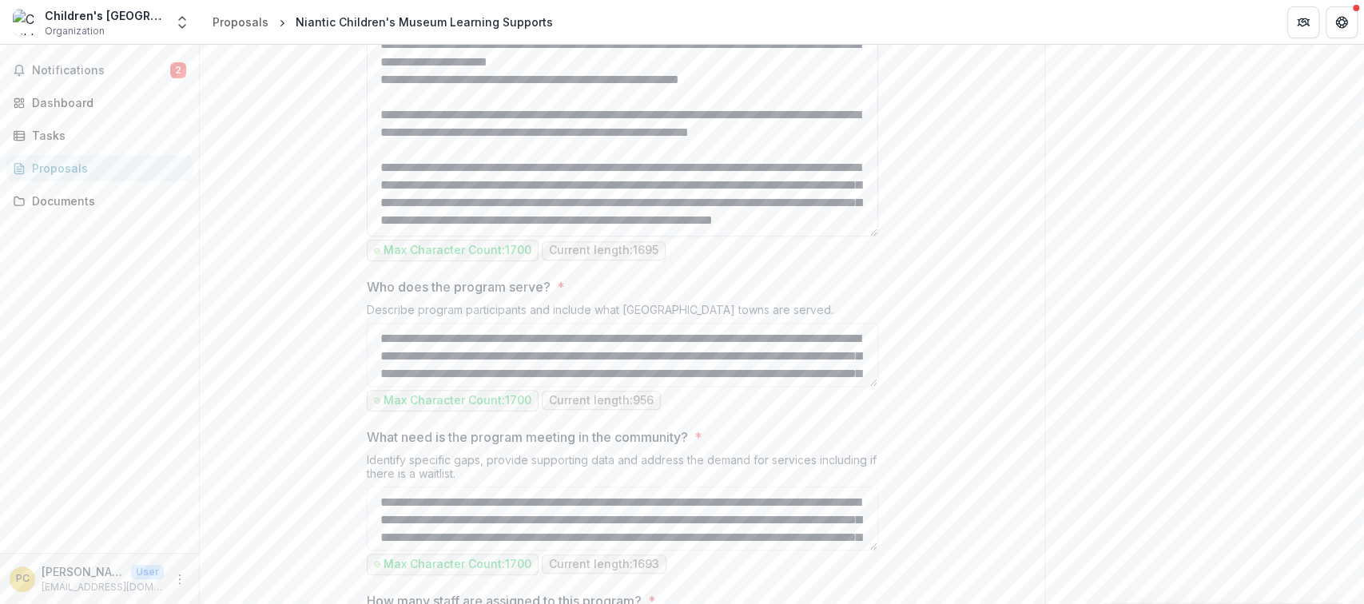
click at [812, 236] on textarea "Program Summary *" at bounding box center [622, 16] width 511 height 442
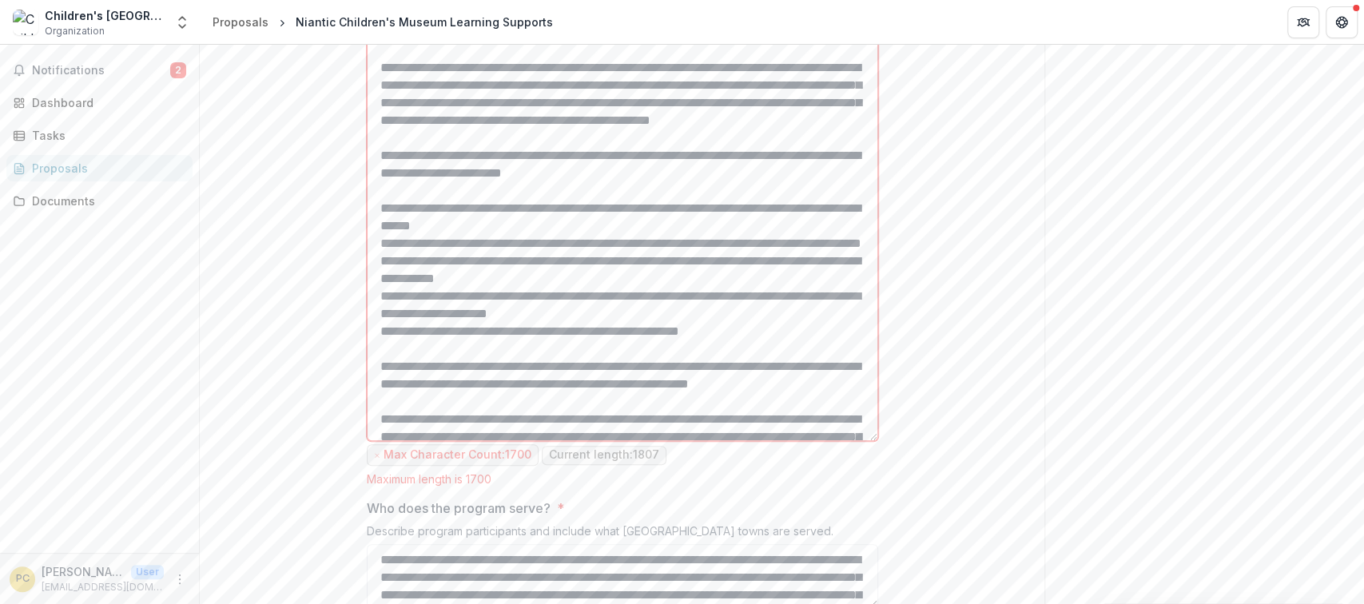
scroll to position [746, 0]
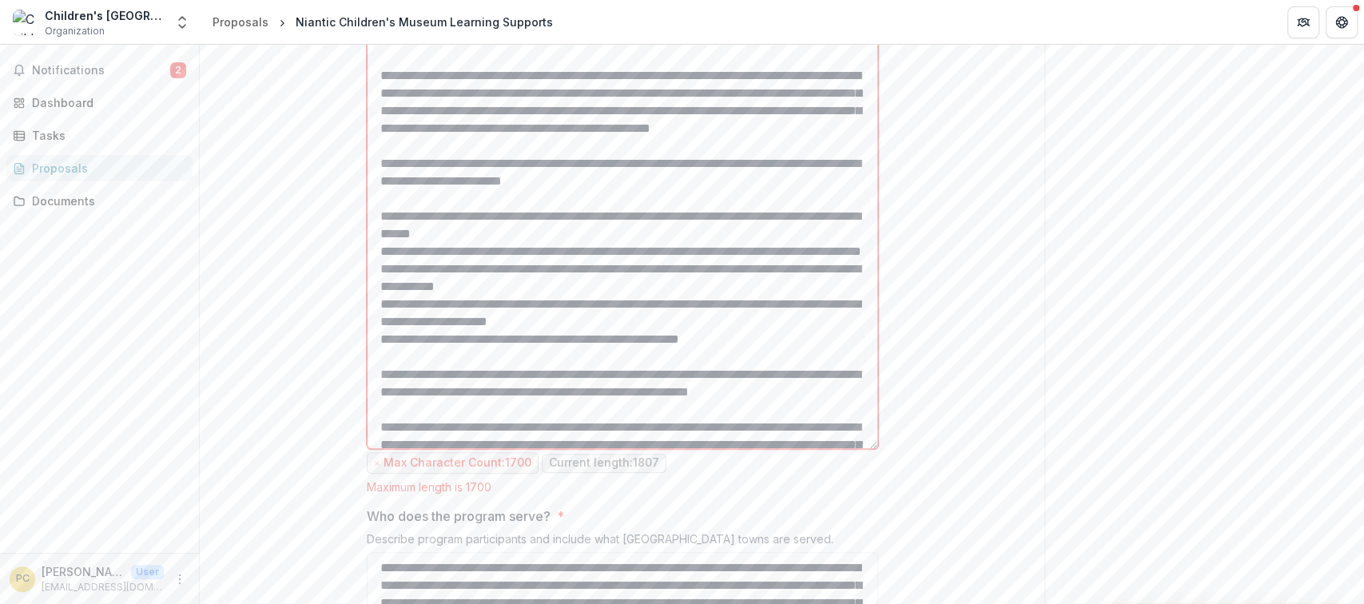
click at [376, 234] on textarea "Program Summary *" at bounding box center [622, 228] width 511 height 442
click at [580, 260] on textarea "Program Summary *" at bounding box center [622, 228] width 511 height 442
click at [636, 257] on textarea "Program Summary *" at bounding box center [622, 228] width 511 height 442
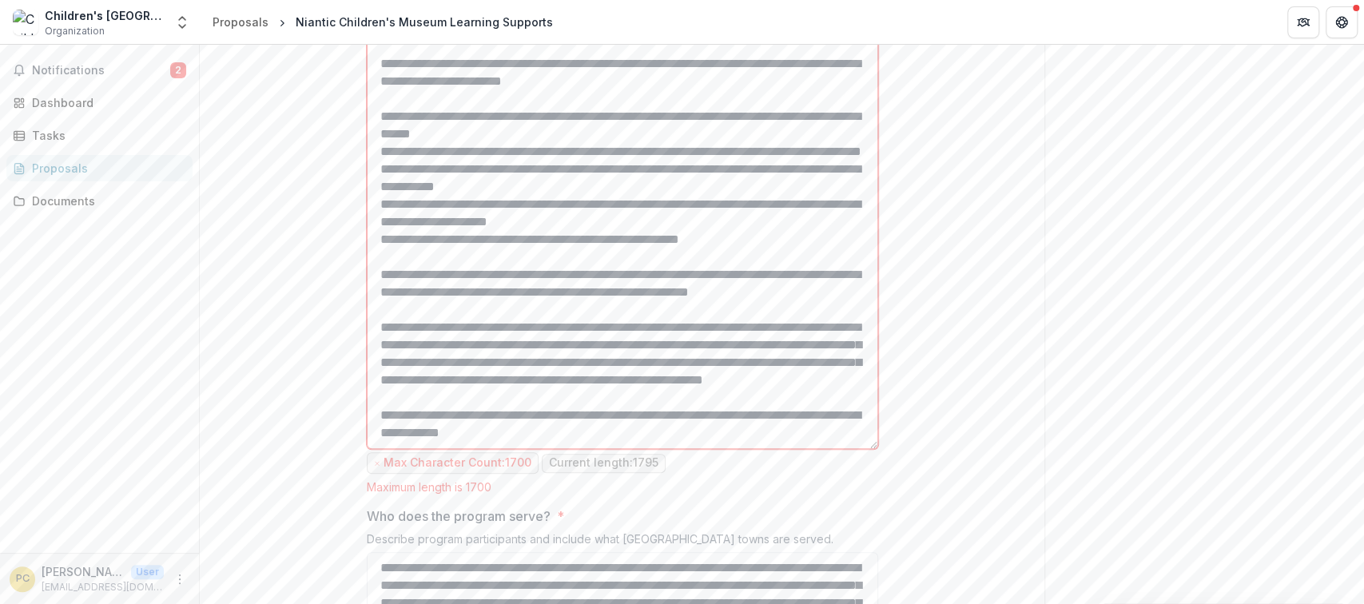
scroll to position [177, 0]
click at [678, 256] on textarea "Program Summary *" at bounding box center [622, 228] width 511 height 442
click at [709, 254] on textarea "Program Summary *" at bounding box center [622, 228] width 511 height 442
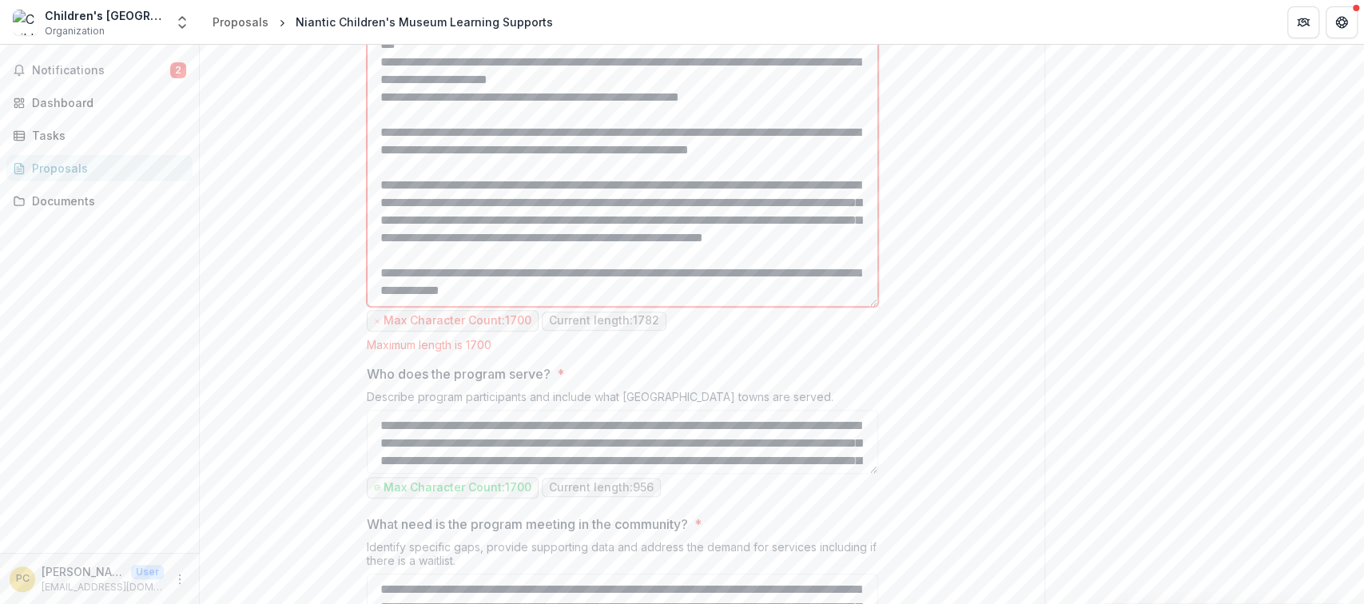
scroll to position [222, 0]
click at [679, 274] on textarea "Program Summary *" at bounding box center [622, 86] width 511 height 442
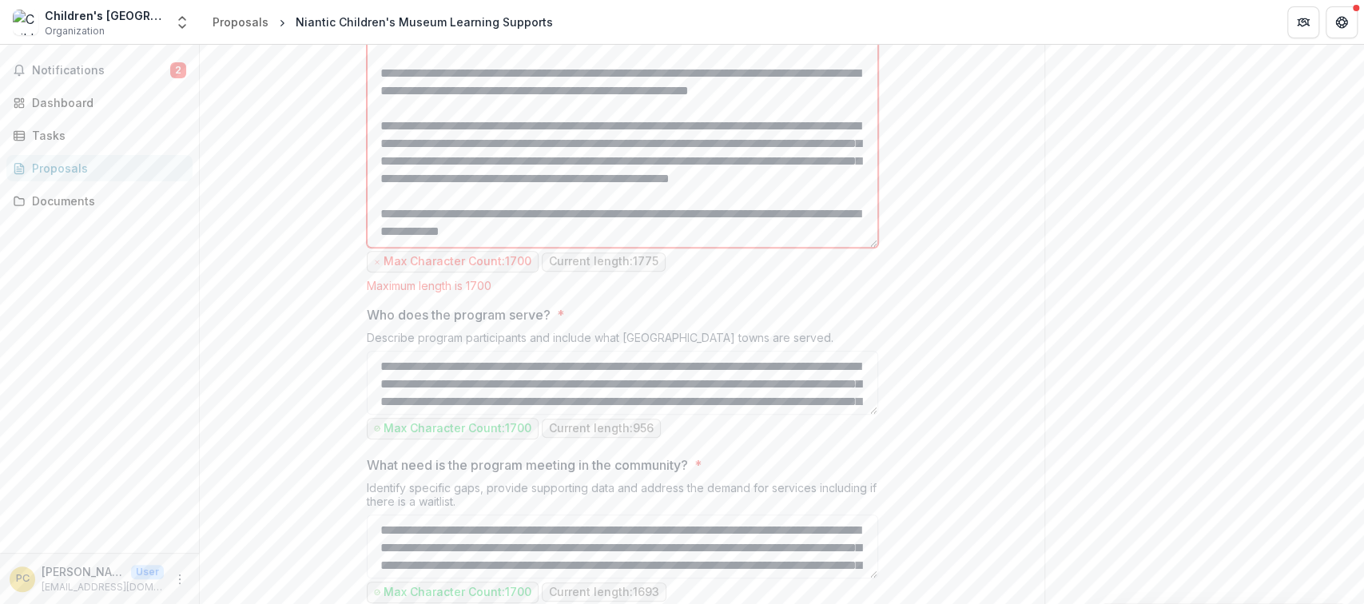
scroll to position [959, 0]
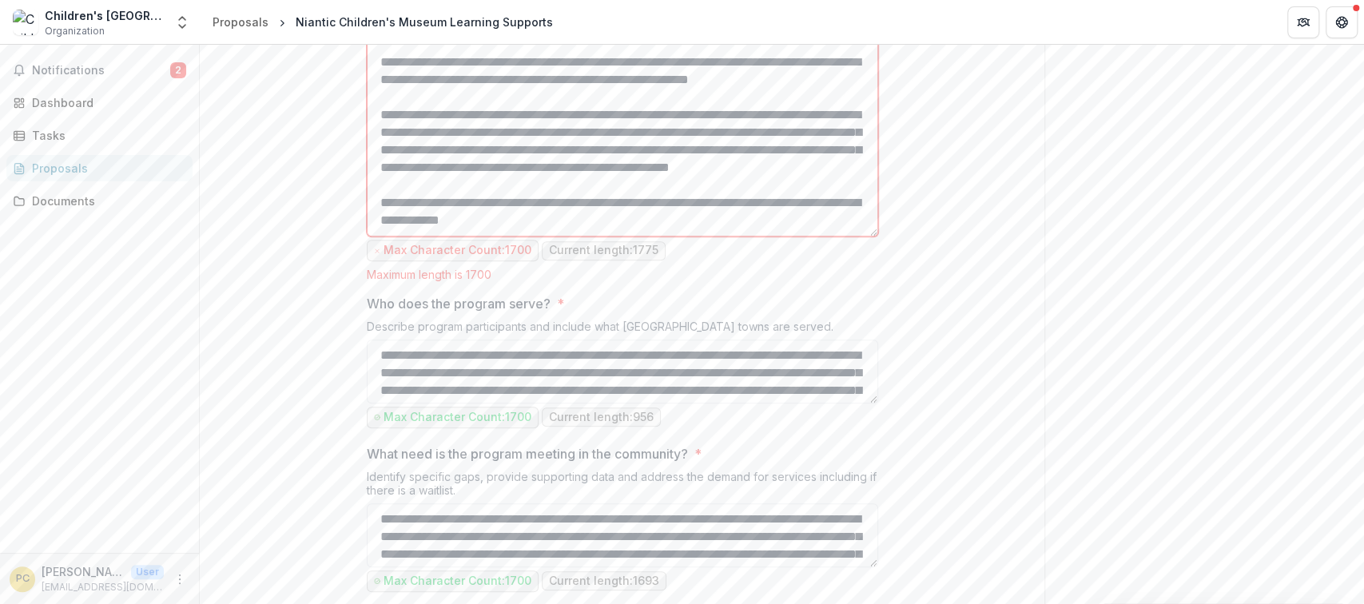
click at [858, 236] on textarea "Program Summary *" at bounding box center [622, 16] width 511 height 442
click at [645, 236] on textarea "Program Summary *" at bounding box center [622, 16] width 511 height 442
click at [477, 236] on textarea "Program Summary *" at bounding box center [622, 16] width 511 height 442
click at [507, 236] on textarea "Program Summary *" at bounding box center [622, 16] width 511 height 442
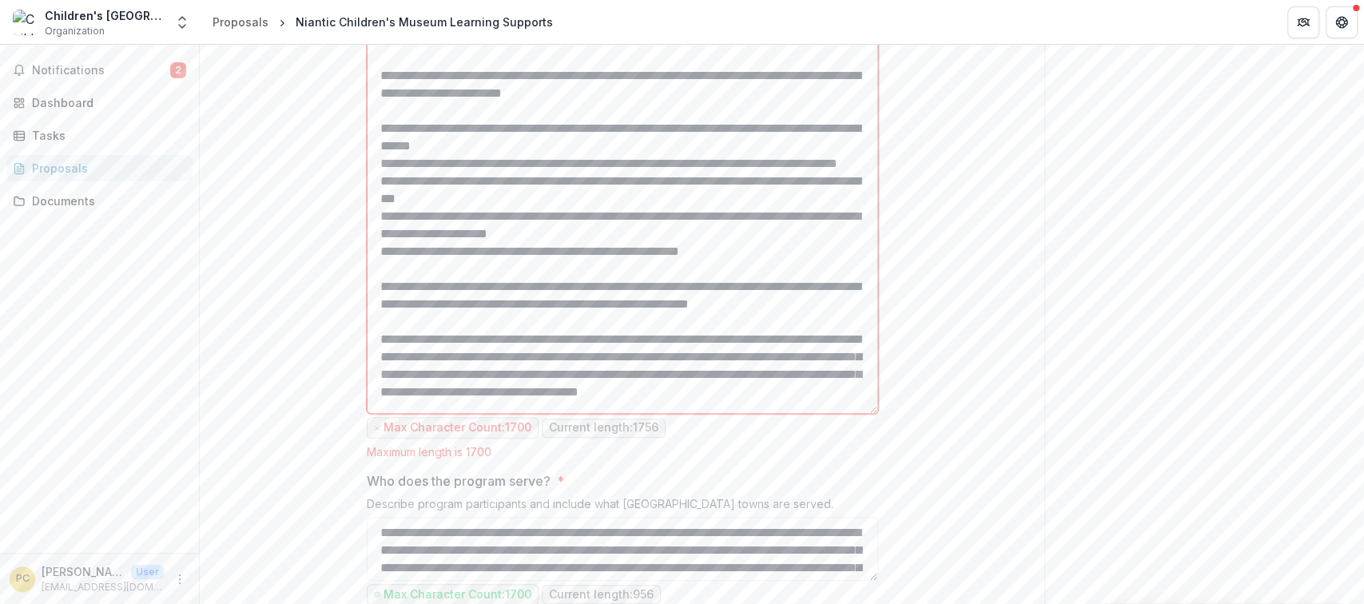
scroll to position [70, 0]
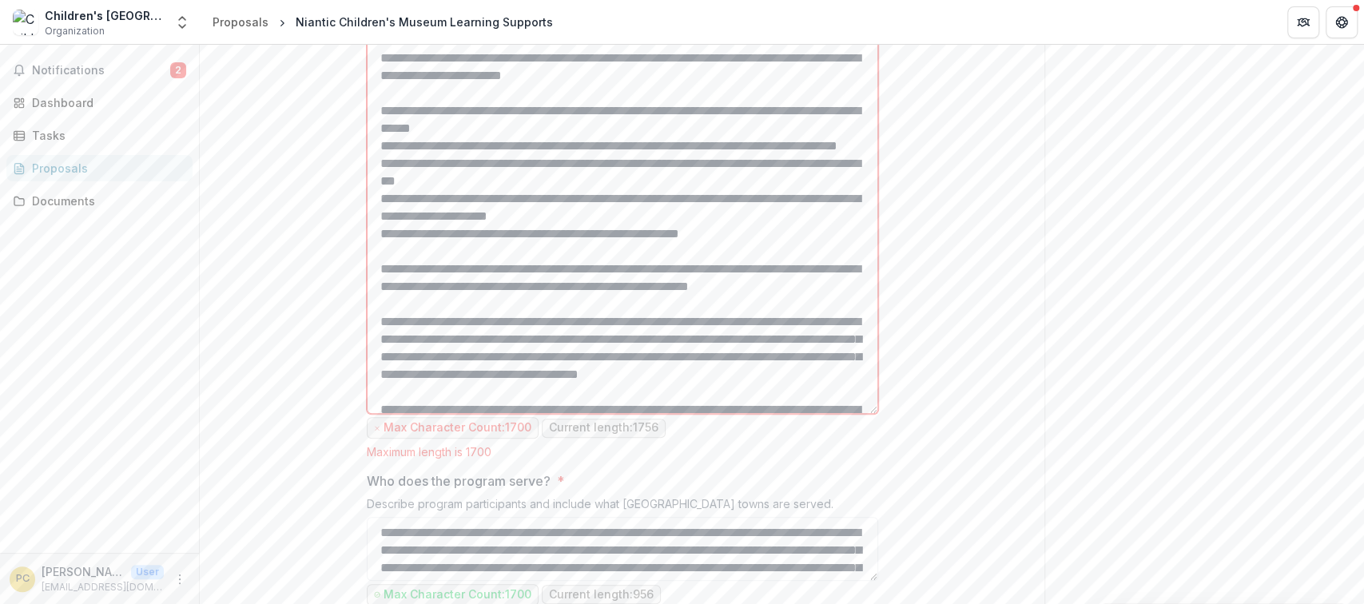
click at [721, 150] on textarea "Program Summary *" at bounding box center [622, 193] width 511 height 442
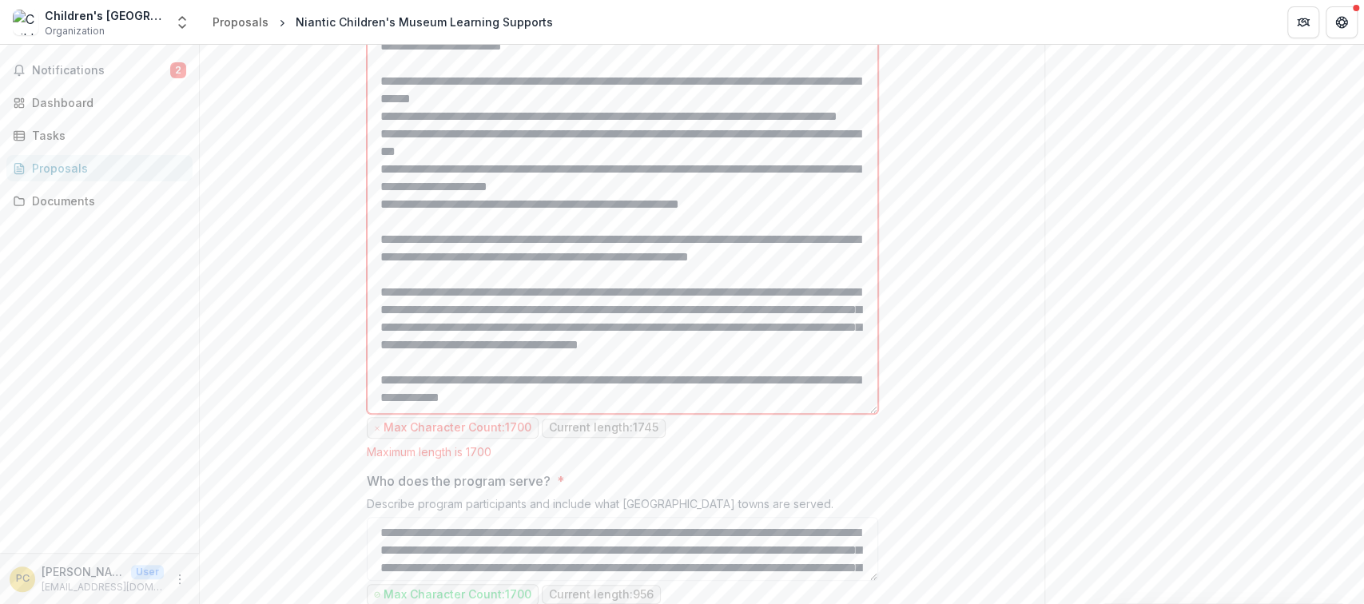
scroll to position [141, 0]
click at [493, 165] on textarea "Program Summary *" at bounding box center [622, 193] width 511 height 442
click at [457, 165] on textarea "Program Summary *" at bounding box center [622, 193] width 511 height 442
click at [441, 169] on textarea "Program Summary *" at bounding box center [622, 193] width 511 height 442
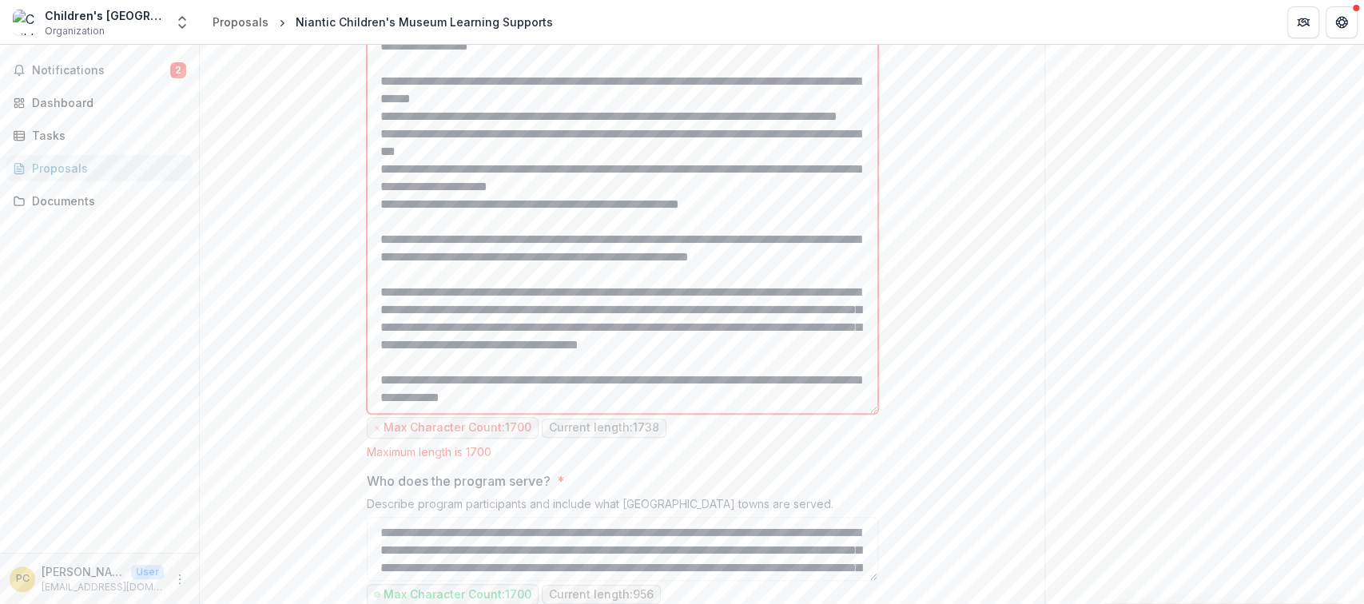
click at [530, 209] on textarea "Program Summary *" at bounding box center [622, 193] width 511 height 442
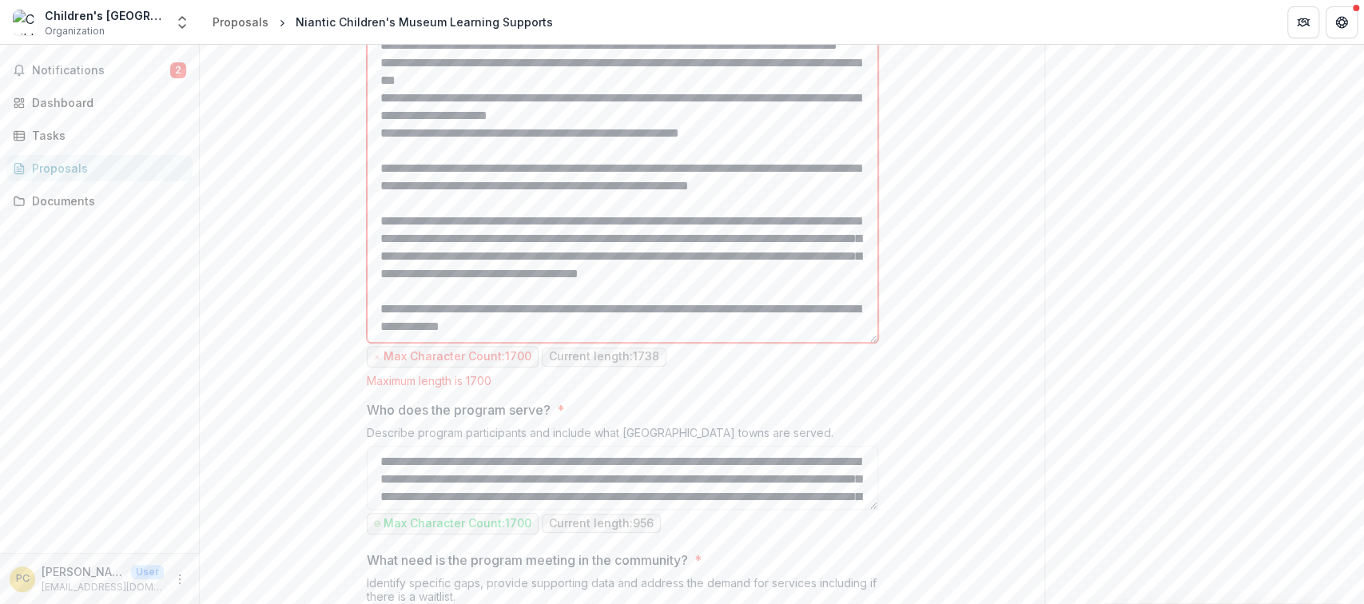
scroll to position [888, 0]
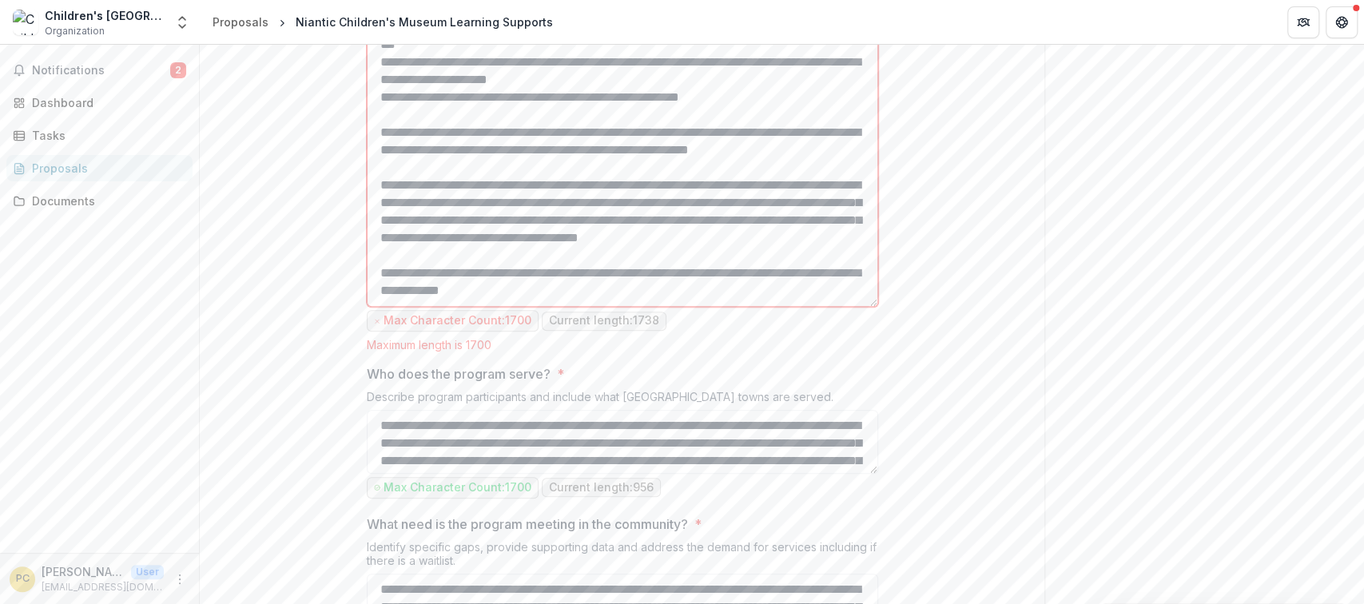
click at [532, 208] on textarea "Program Summary *" at bounding box center [622, 86] width 511 height 442
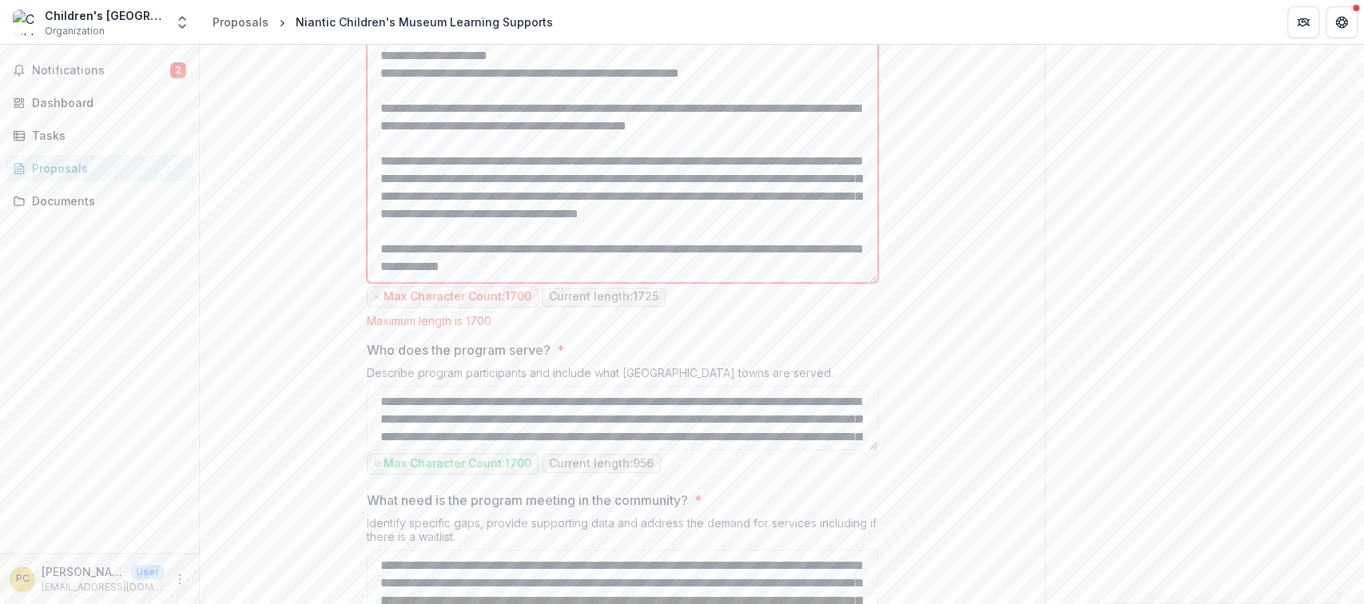
scroll to position [995, 0]
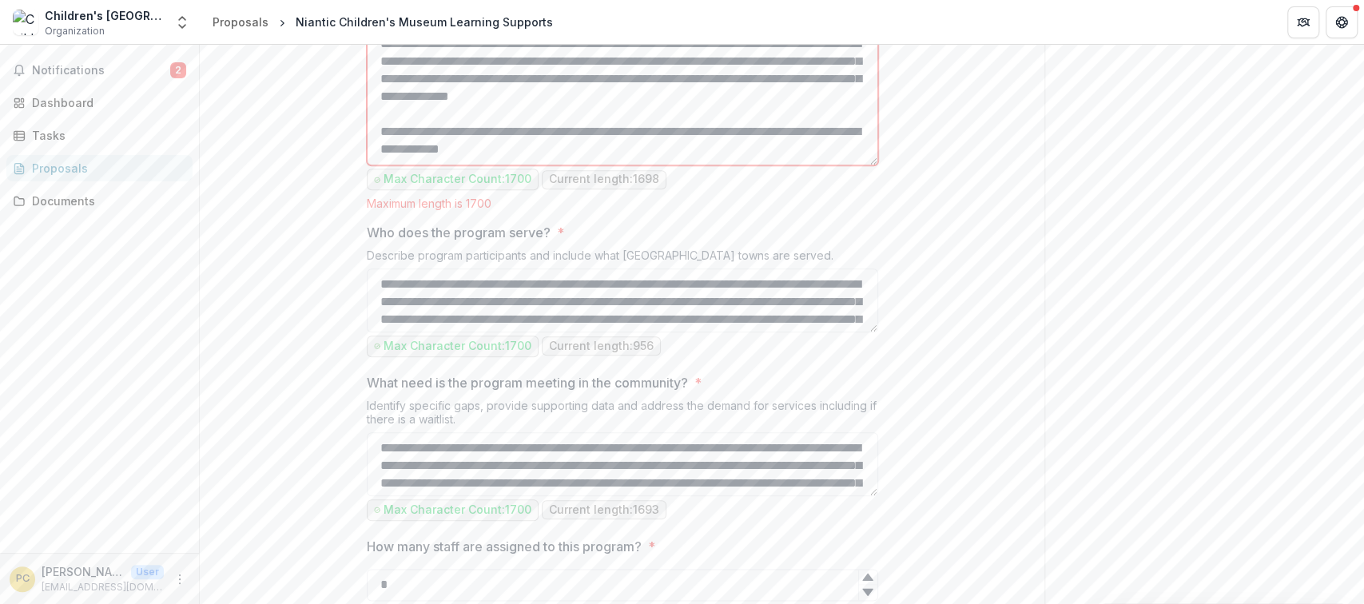
drag, startPoint x: 523, startPoint y: 287, endPoint x: 520, endPoint y: 279, distance: 8.3
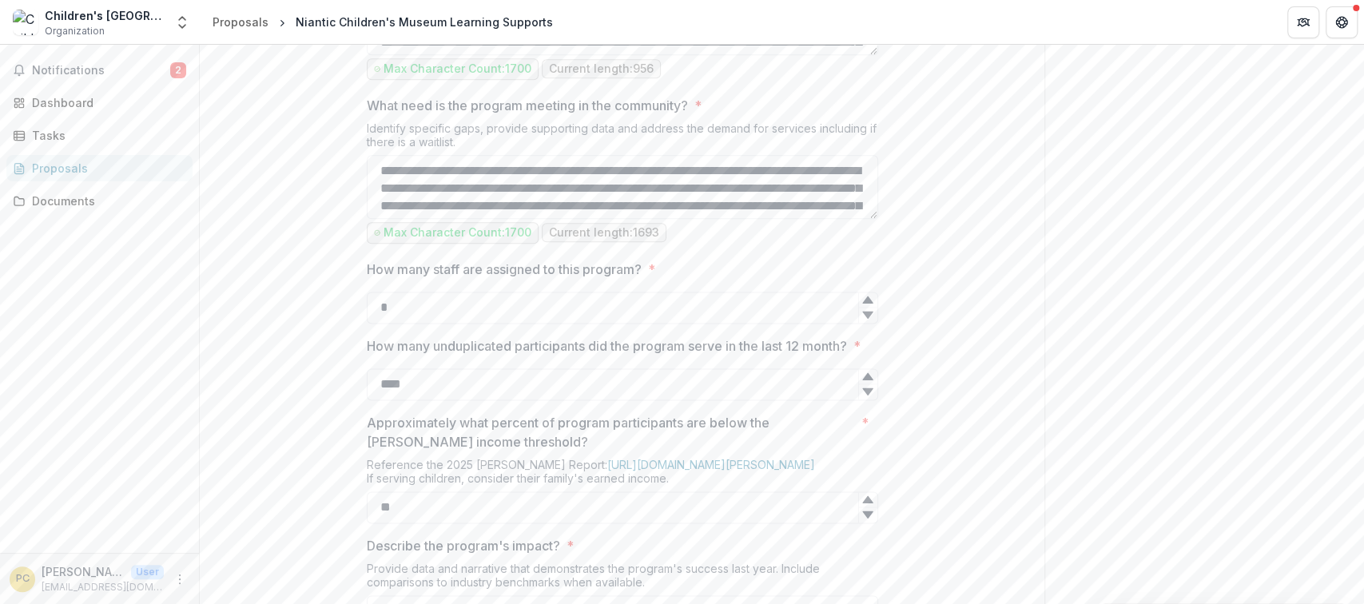
scroll to position [1349, 0]
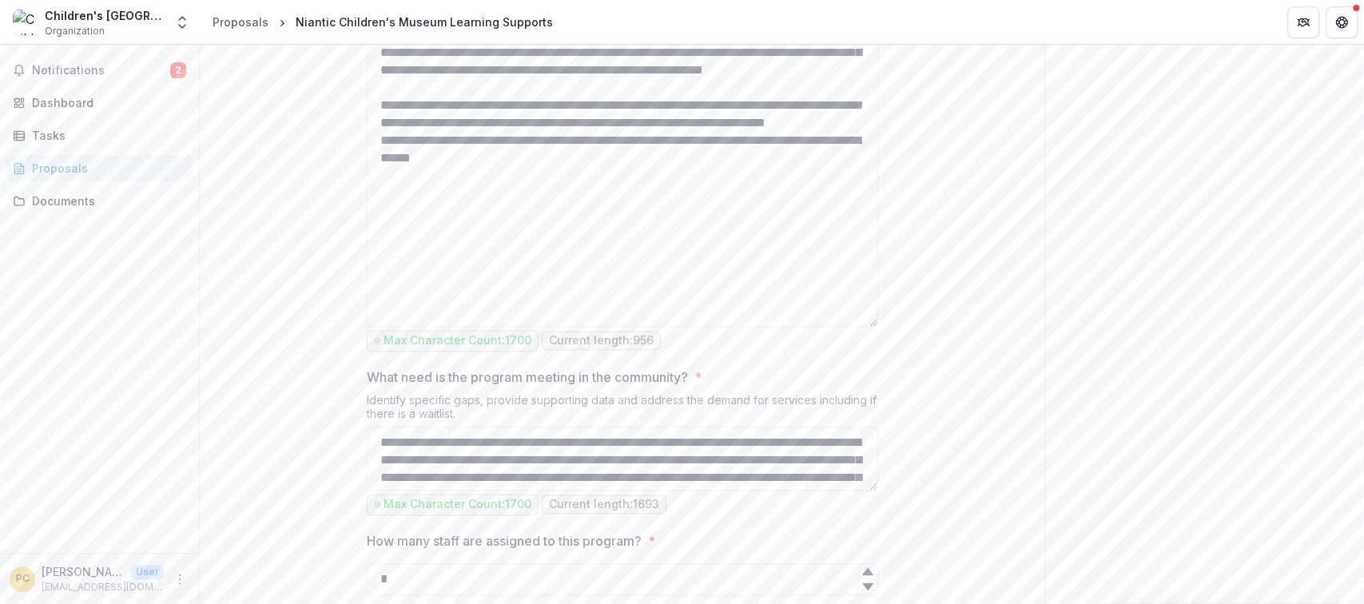
drag, startPoint x: 872, startPoint y: 154, endPoint x: 897, endPoint y: 463, distance: 310.3
click at [915, 466] on div "**********" at bounding box center [622, 177] width 845 height 2415
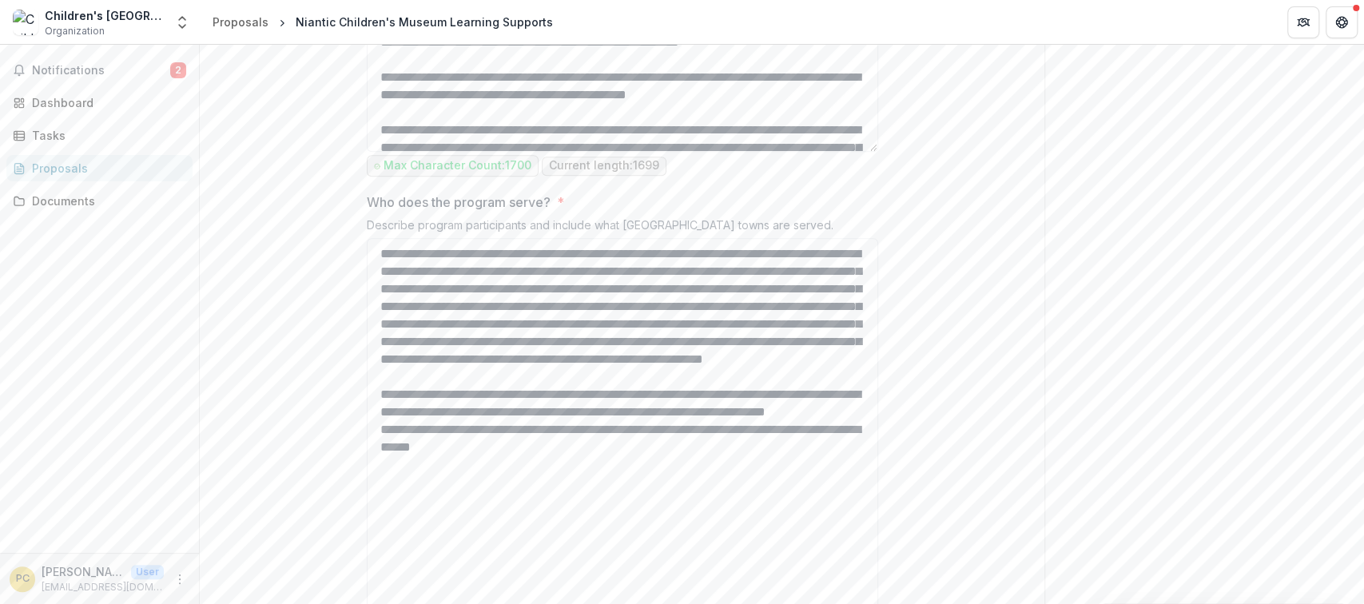
scroll to position [1049, 0]
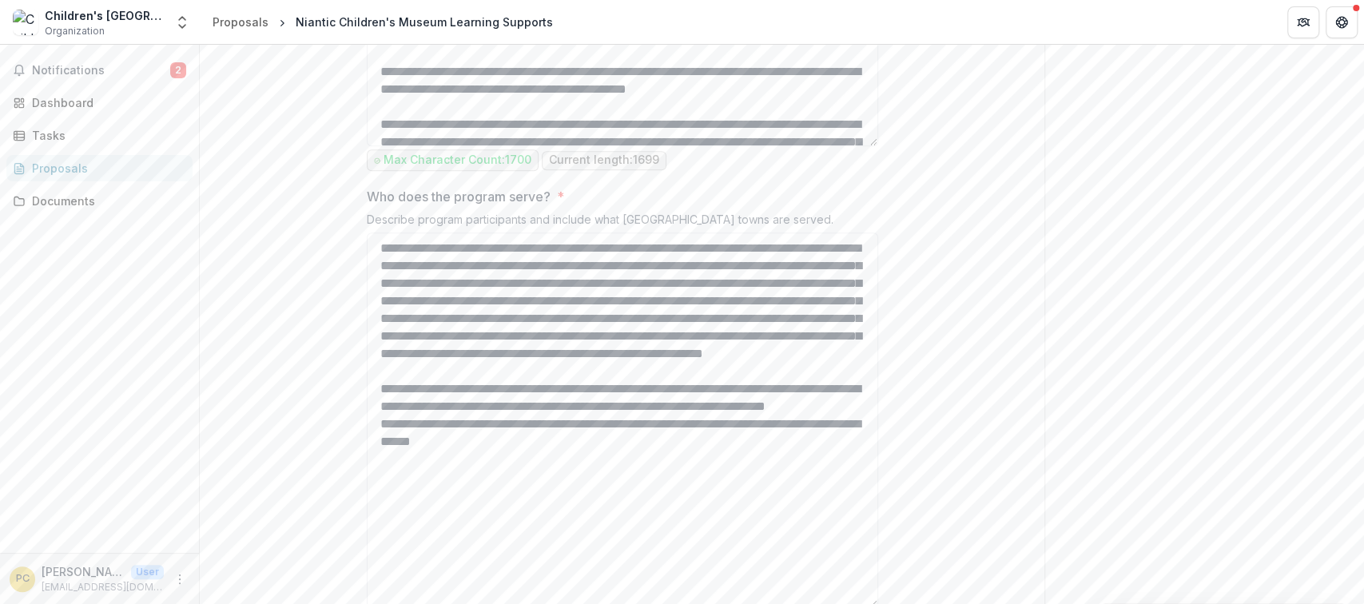
drag, startPoint x: 871, startPoint y: 291, endPoint x: 872, endPoint y: 360, distance: 69.5
click at [872, 360] on div "**********" at bounding box center [622, 469] width 511 height 2396
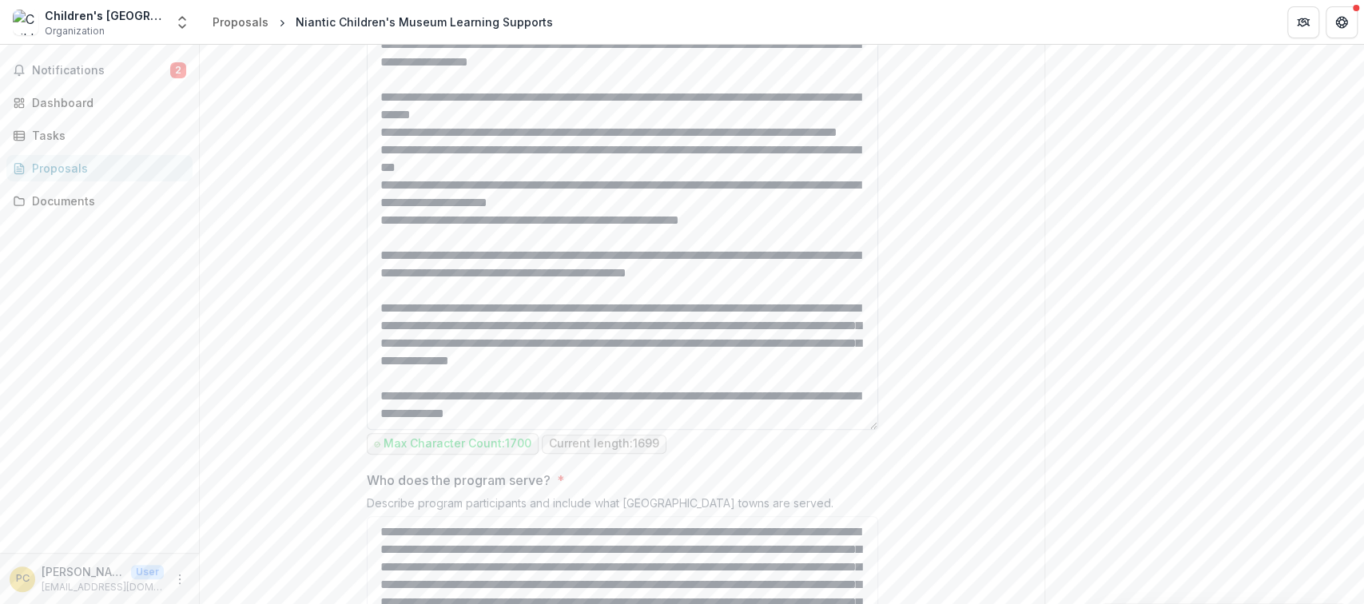
scroll to position [177, 0]
click at [512, 255] on textarea "Program Summary *" at bounding box center [622, 209] width 511 height 442
click at [558, 211] on textarea "Program Summary *" at bounding box center [622, 209] width 511 height 442
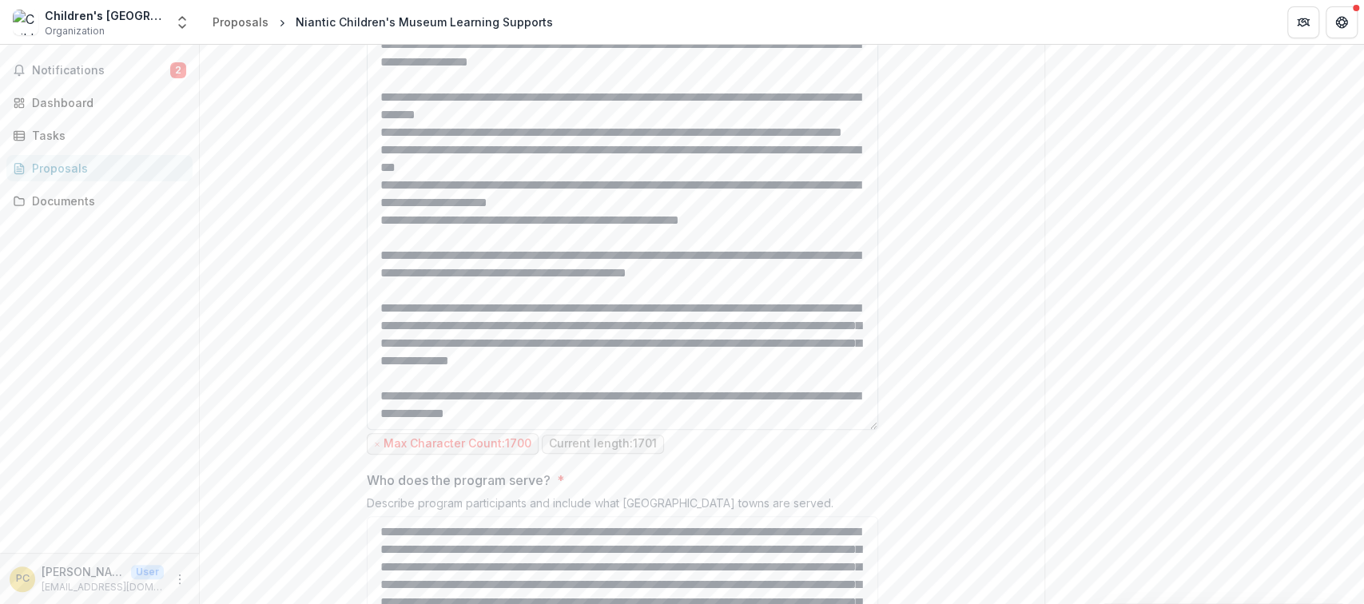
click at [560, 250] on textarea "Program Summary *" at bounding box center [622, 209] width 511 height 442
click at [674, 290] on textarea "Program Summary *" at bounding box center [622, 209] width 511 height 442
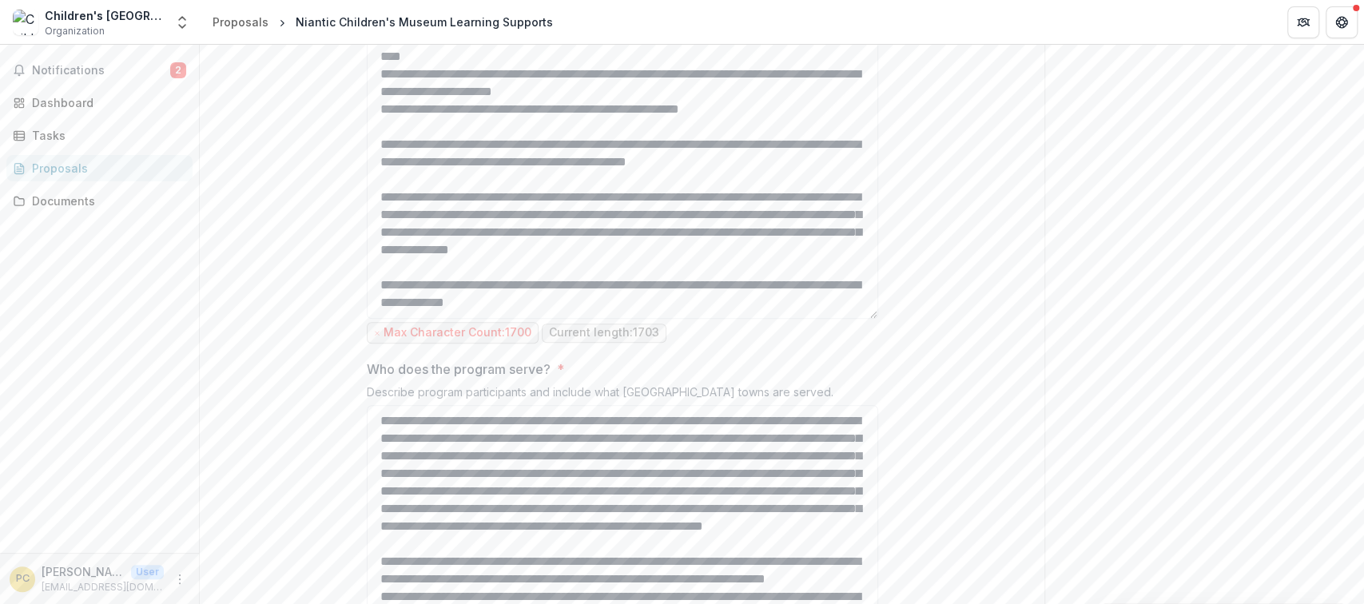
scroll to position [943, 0]
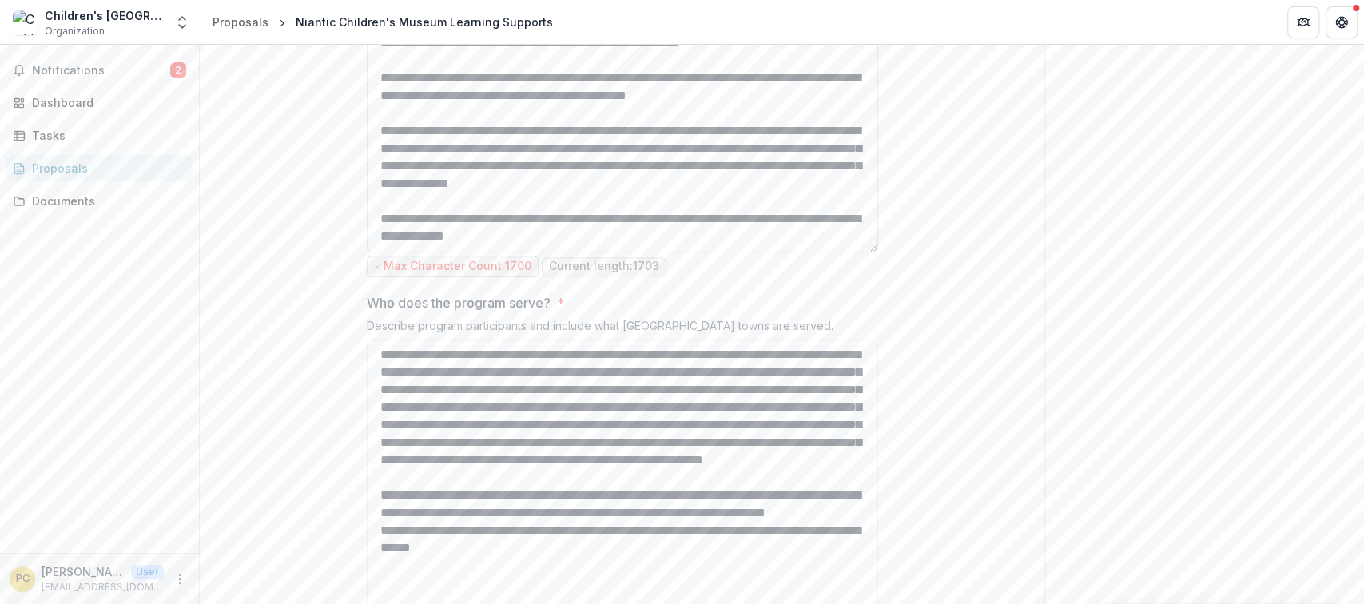
click at [479, 252] on textarea "Program Summary *" at bounding box center [622, 32] width 511 height 442
click at [502, 252] on textarea "Program Summary *" at bounding box center [622, 32] width 511 height 442
click at [653, 252] on textarea "Program Summary *" at bounding box center [622, 32] width 511 height 442
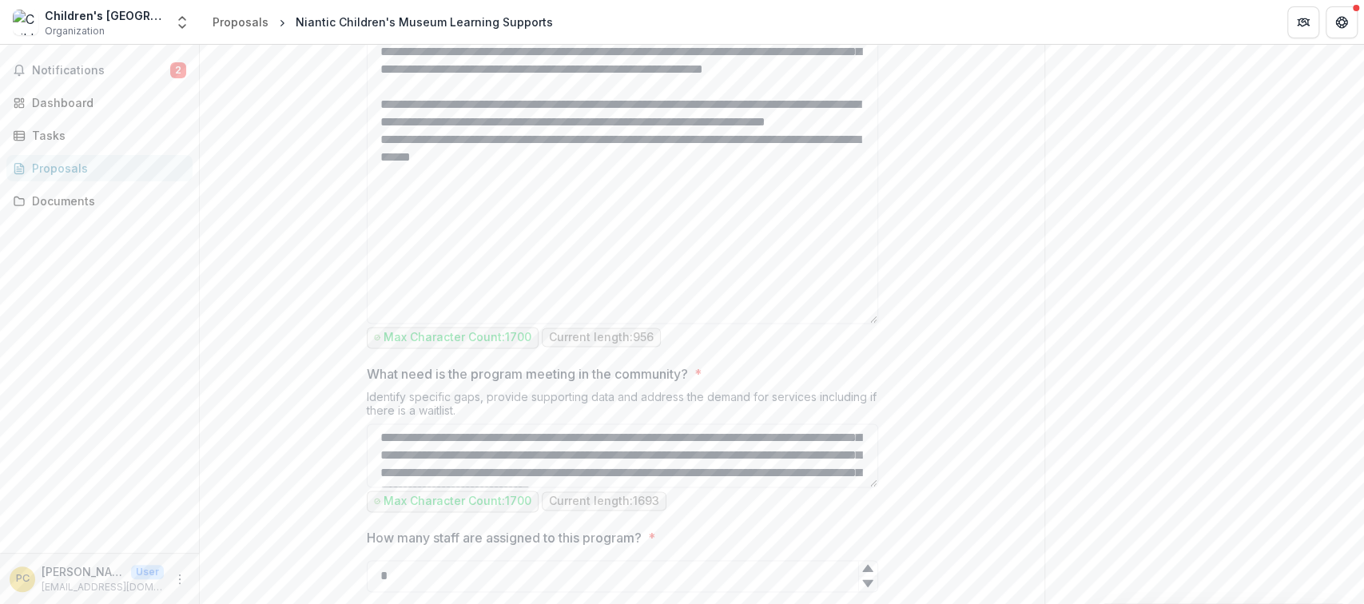
scroll to position [1476, 0]
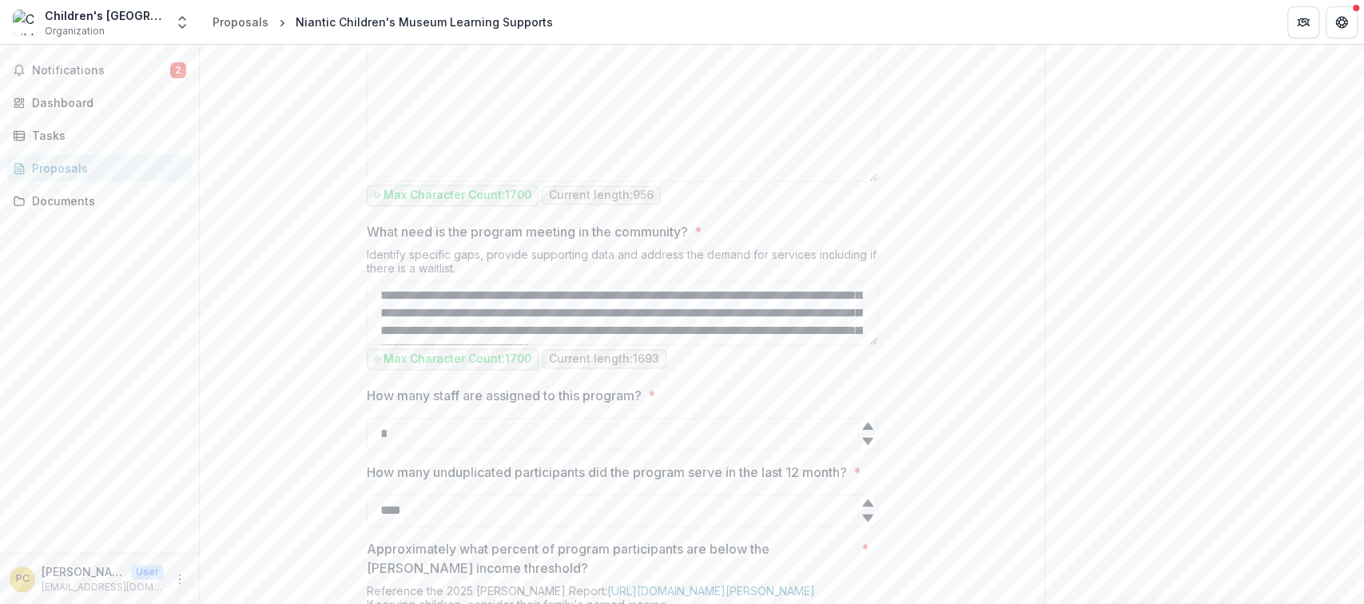
type textarea "**********"
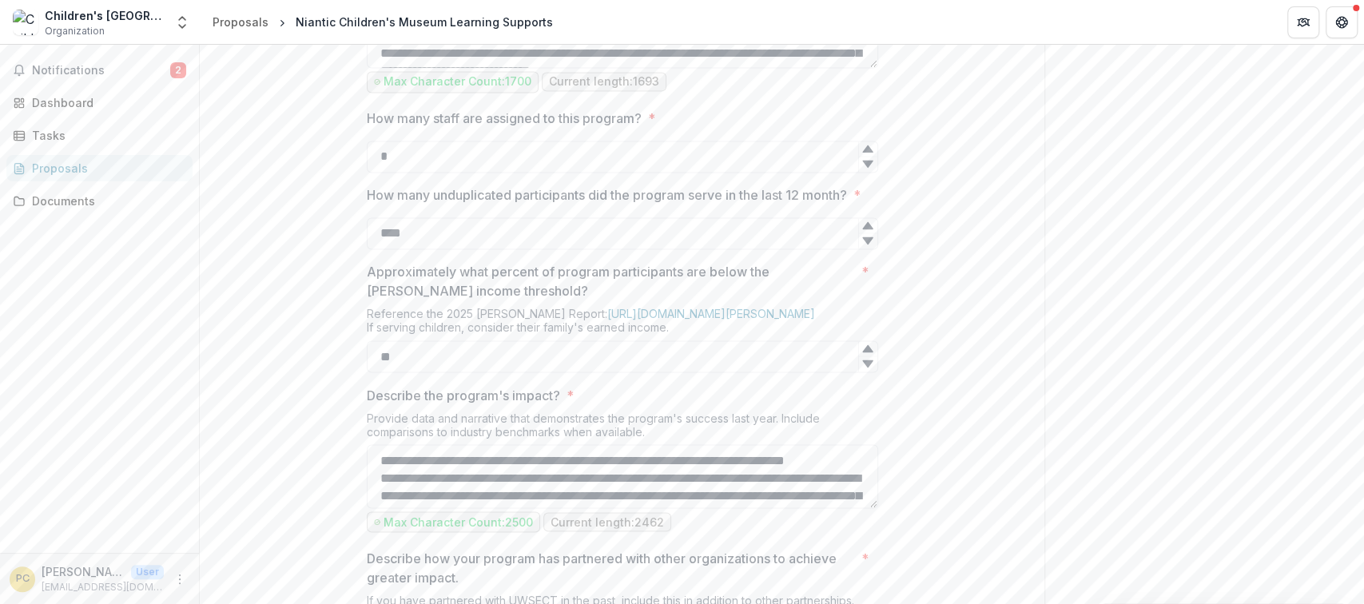
scroll to position [1759, 0]
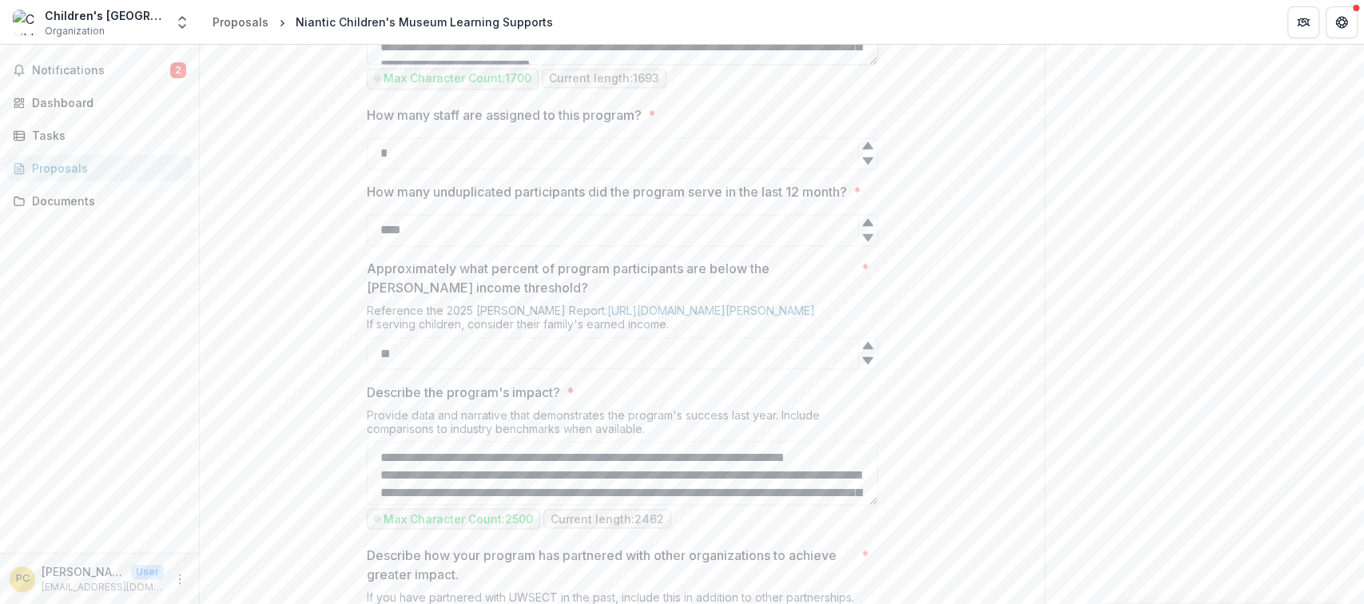
click at [870, 65] on textarea "What need is the program meeting in the community? *" at bounding box center [622, 31] width 511 height 67
click at [861, 66] on textarea "What need is the program meeting in the community? *" at bounding box center [622, 32] width 511 height 69
drag, startPoint x: 869, startPoint y: 202, endPoint x: 869, endPoint y: 226, distance: 24.0
click at [869, 94] on div "What need is the program meeting in the community? * Identify specific gaps, pr…" at bounding box center [622, 16] width 511 height 156
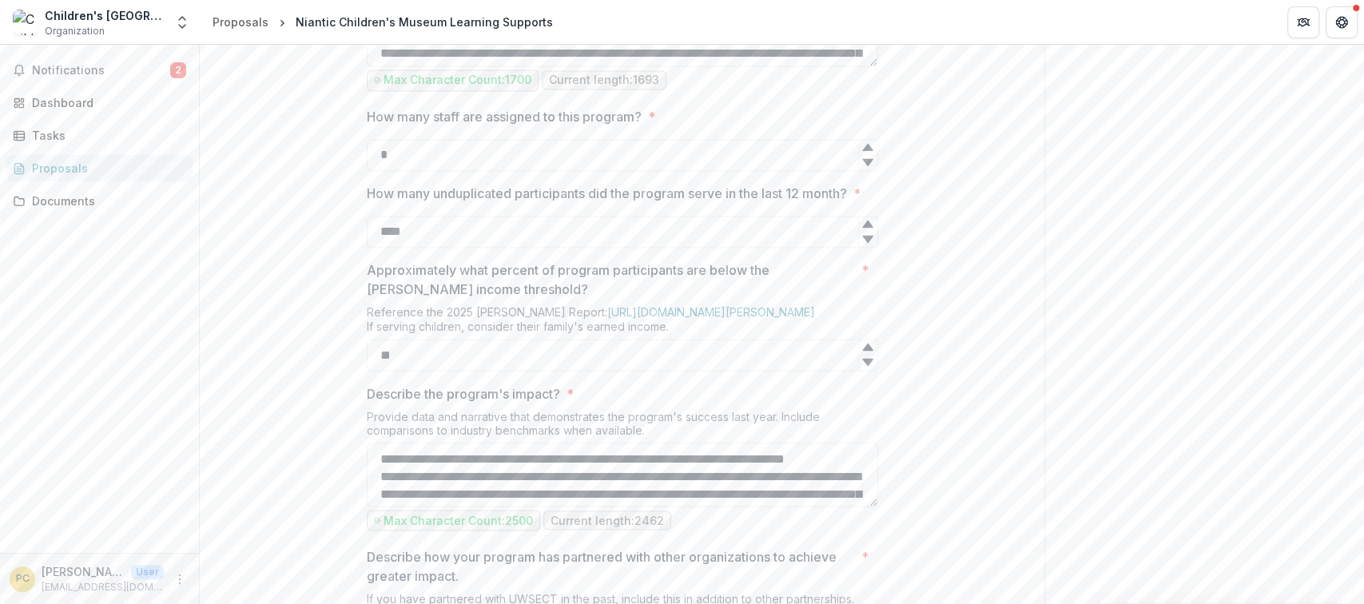
scroll to position [1795, 0]
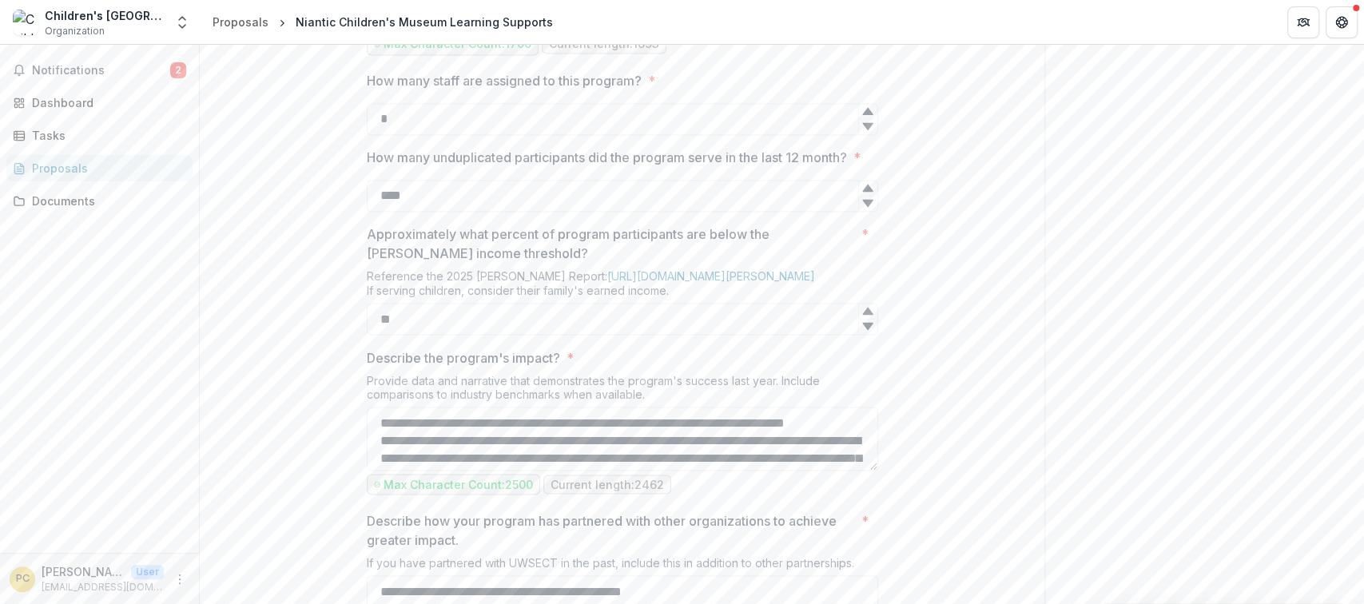
drag, startPoint x: 869, startPoint y: 171, endPoint x: 872, endPoint y: 181, distance: 10.1
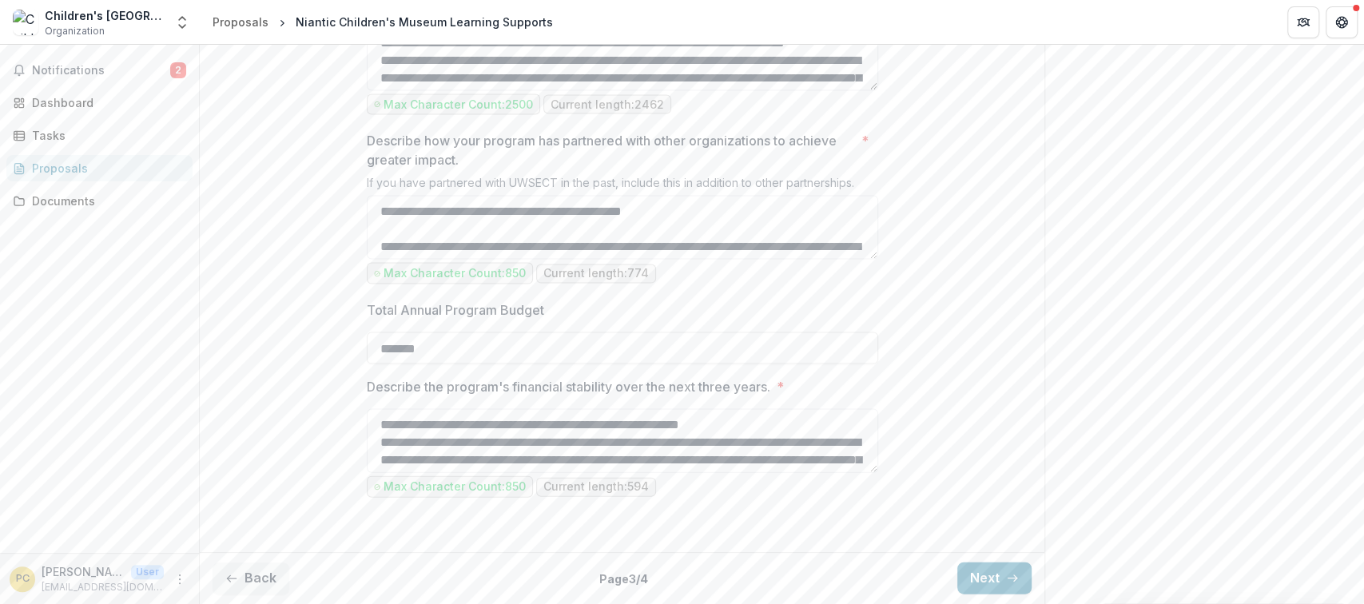
scroll to position [2338, 0]
click at [978, 574] on button "Next" at bounding box center [994, 578] width 74 height 32
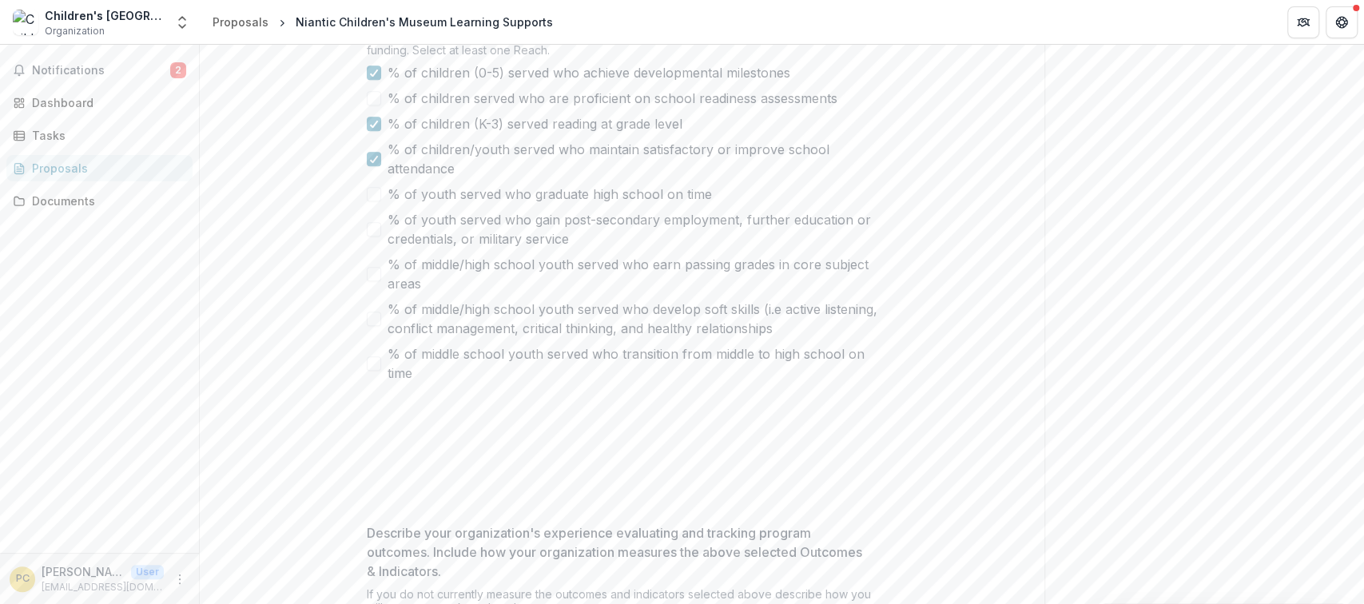
scroll to position [947, 0]
click at [374, 125] on polyline at bounding box center [373, 122] width 7 height 6
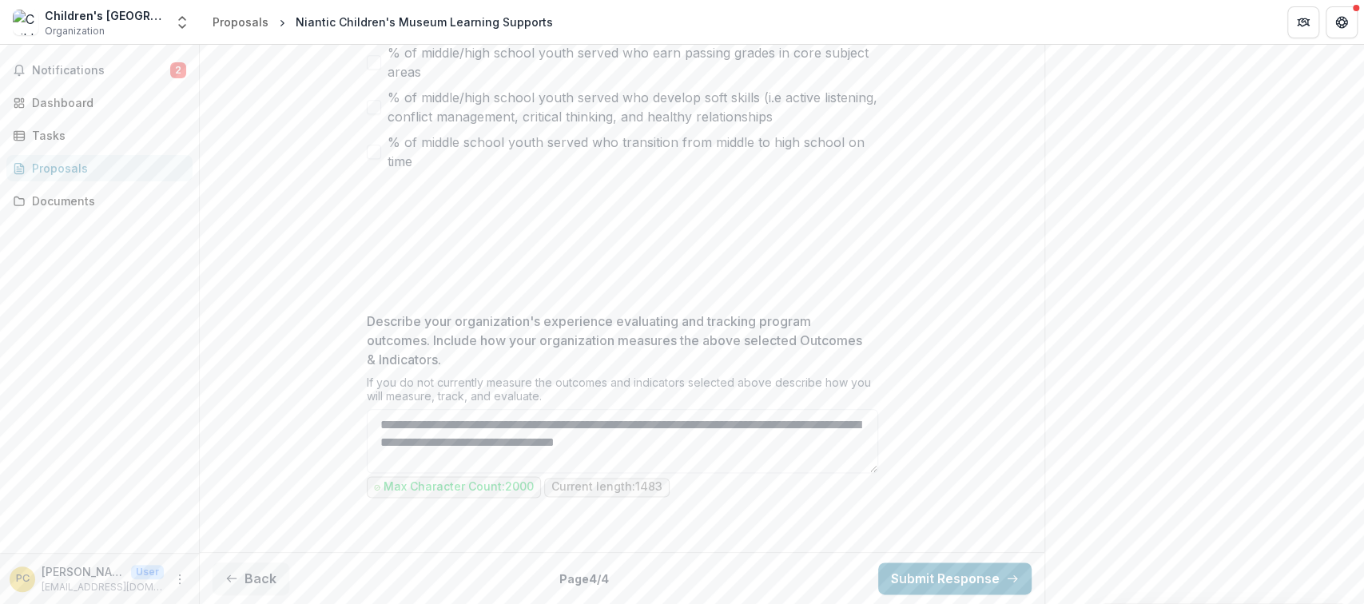
scroll to position [1302, 0]
click at [953, 578] on button "Submit Response" at bounding box center [954, 578] width 153 height 32
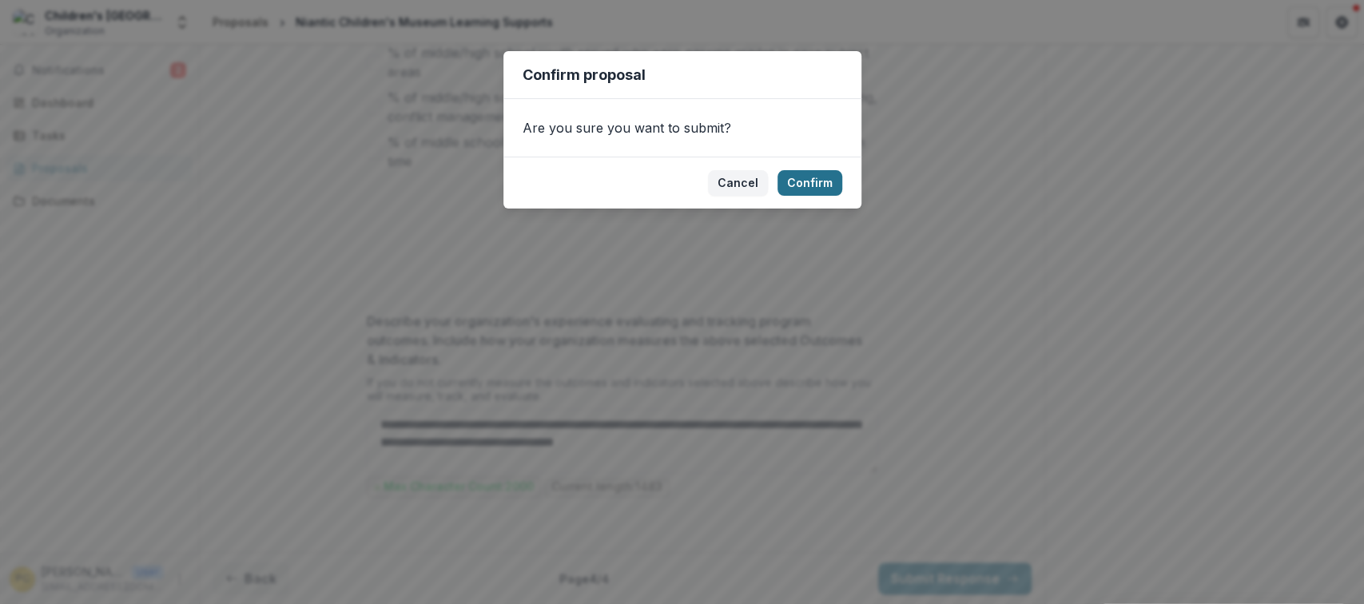
click at [805, 178] on button "Confirm" at bounding box center [809, 183] width 65 height 26
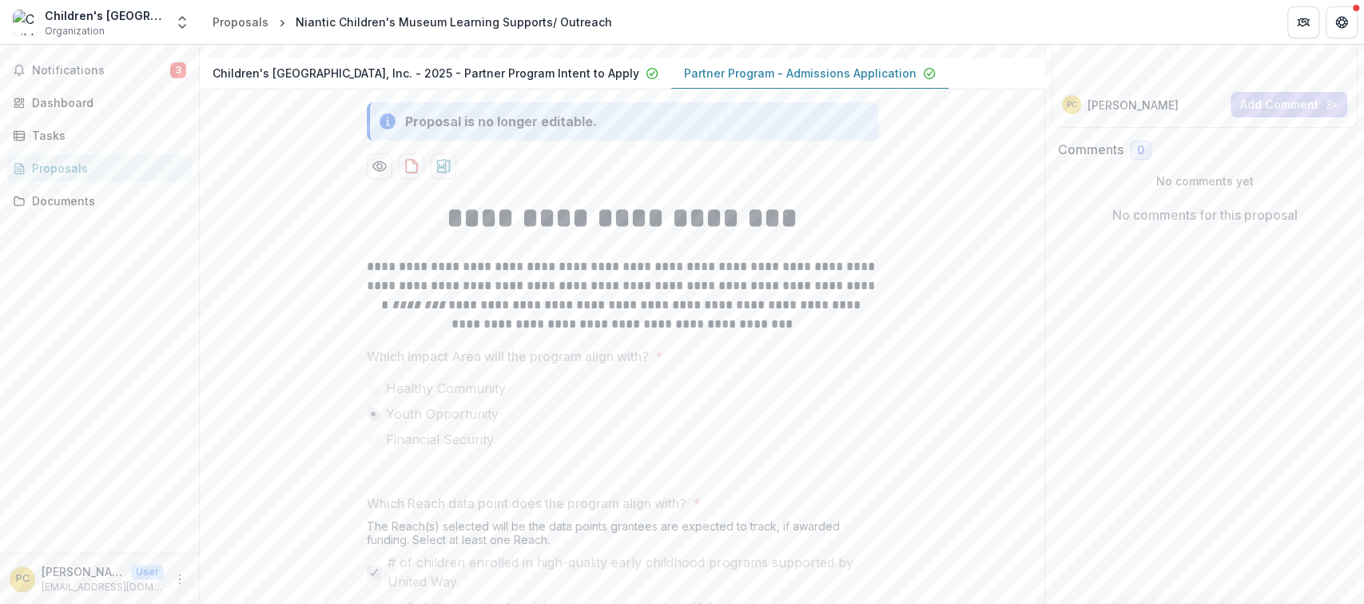
scroll to position [146, 0]
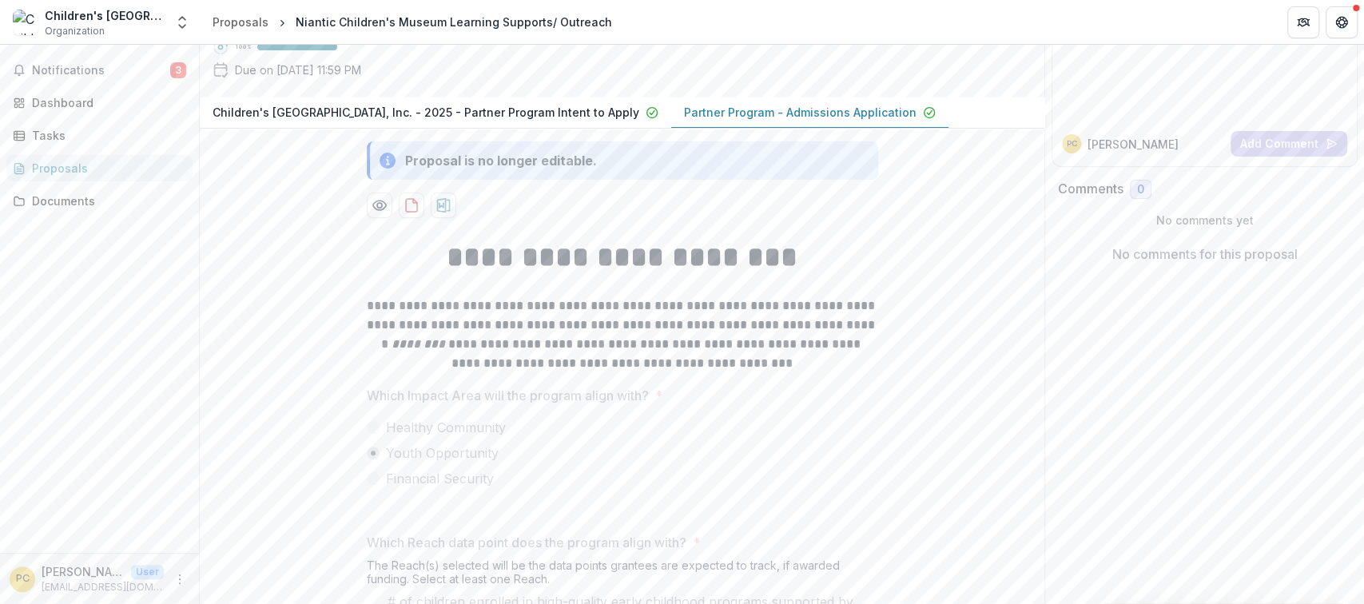
click at [729, 121] on p "Partner Program - Admissions Application" at bounding box center [800, 112] width 233 height 17
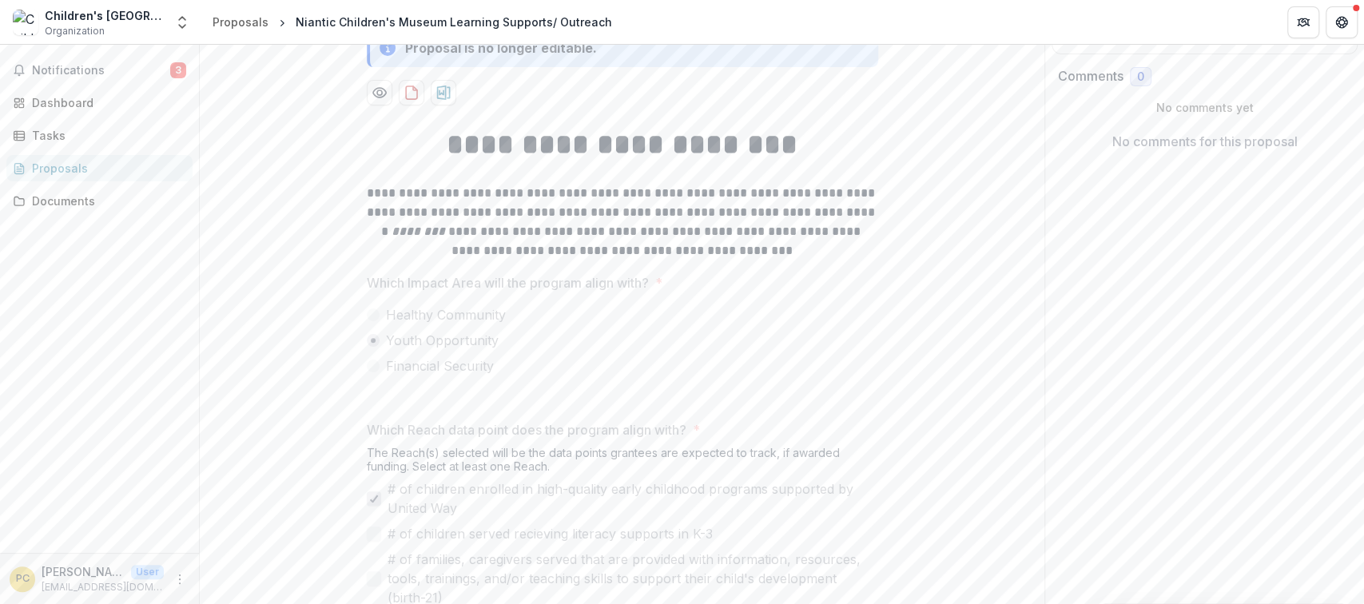
scroll to position [252, 0]
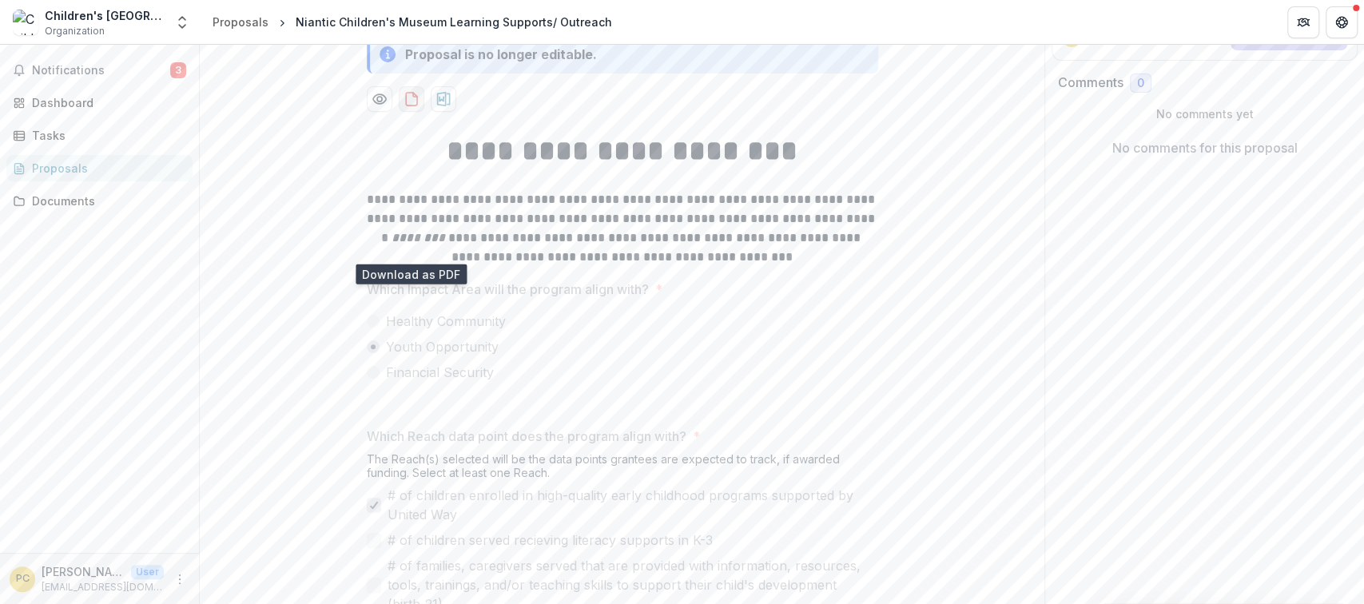
click at [407, 107] on icon "download-proposal" at bounding box center [411, 99] width 16 height 16
click at [93, 595] on div "PC [PERSON_NAME] User [EMAIL_ADDRESS][DOMAIN_NAME]" at bounding box center [99, 578] width 199 height 51
click at [181, 582] on icon "More" at bounding box center [179, 579] width 13 height 13
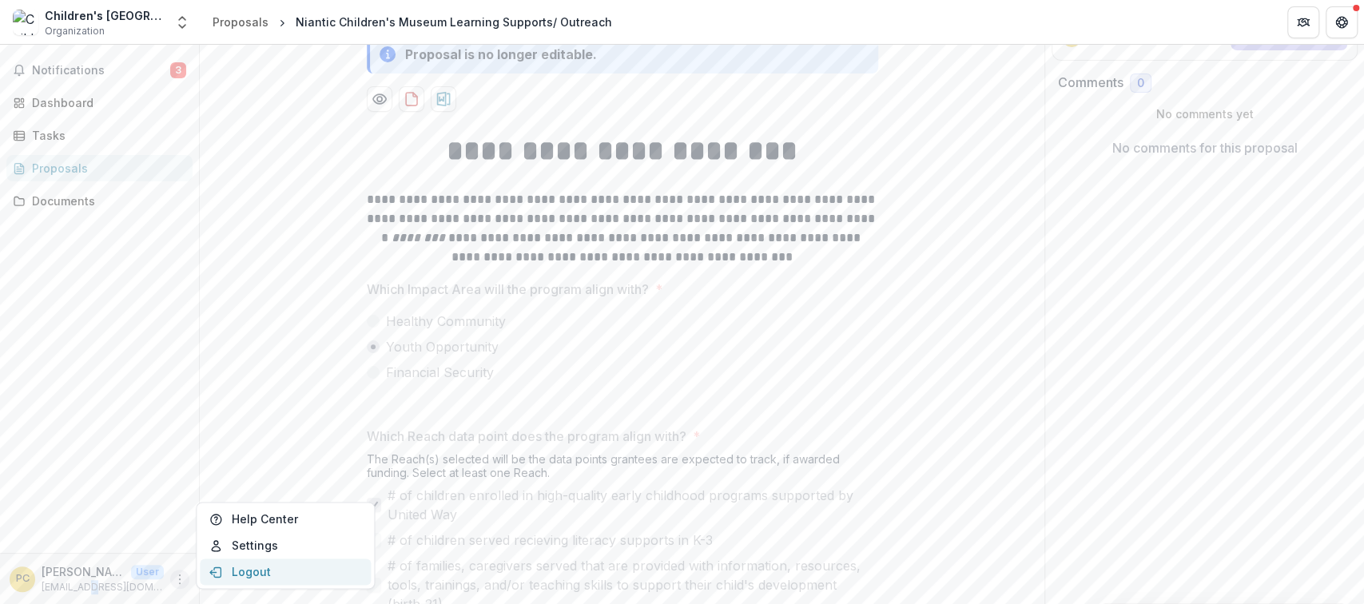
click at [249, 572] on button "Logout" at bounding box center [285, 571] width 171 height 26
